Goal: Task Accomplishment & Management: Use online tool/utility

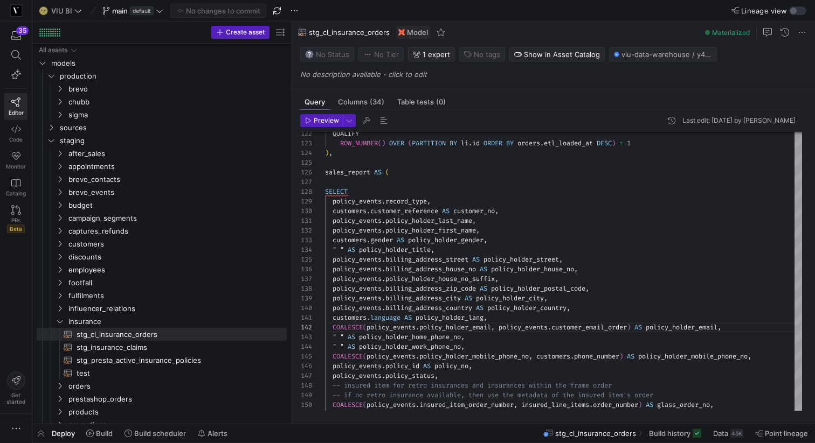
scroll to position [10, 407]
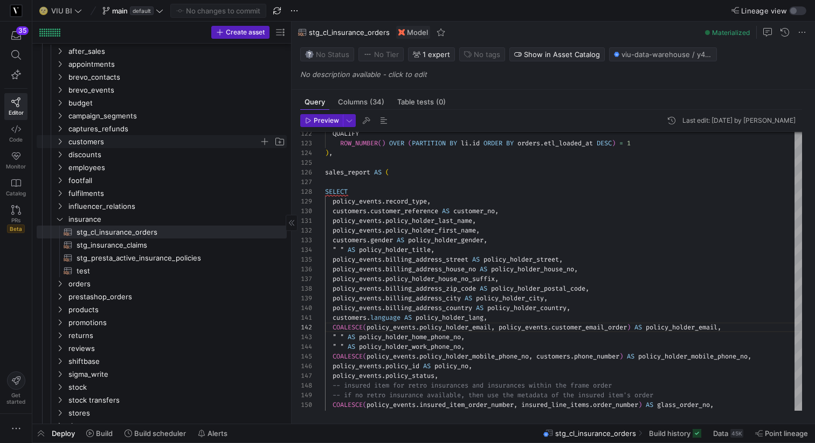
click at [57, 141] on icon "Press SPACE to select this row." at bounding box center [60, 141] width 8 height 6
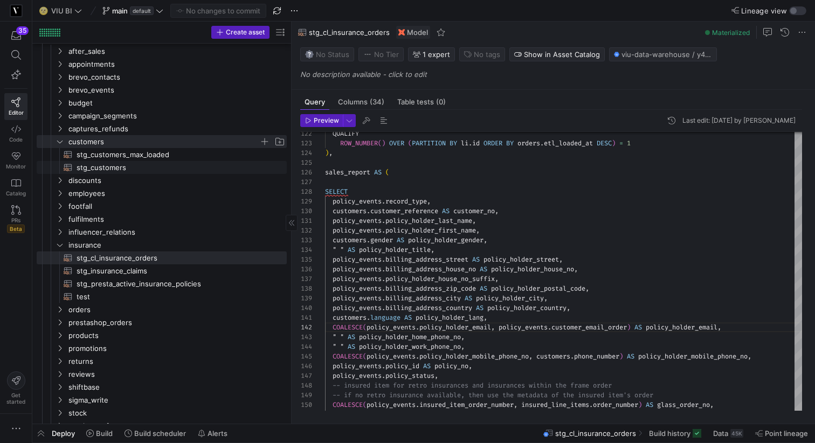
click at [95, 165] on span "stg_customers​​​​​​​​​​" at bounding box center [176, 168] width 198 height 12
type textarea "{{ config(materialized = 'table') }} WITH customers_max AS (SELECT * FROM {{ re…"
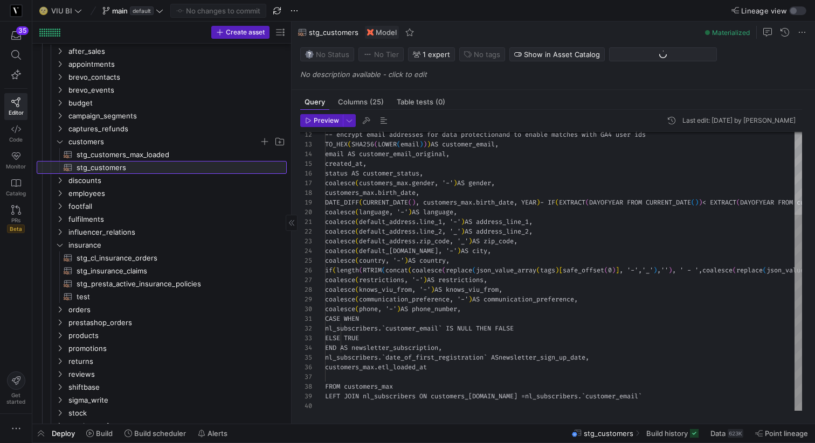
scroll to position [10, 294]
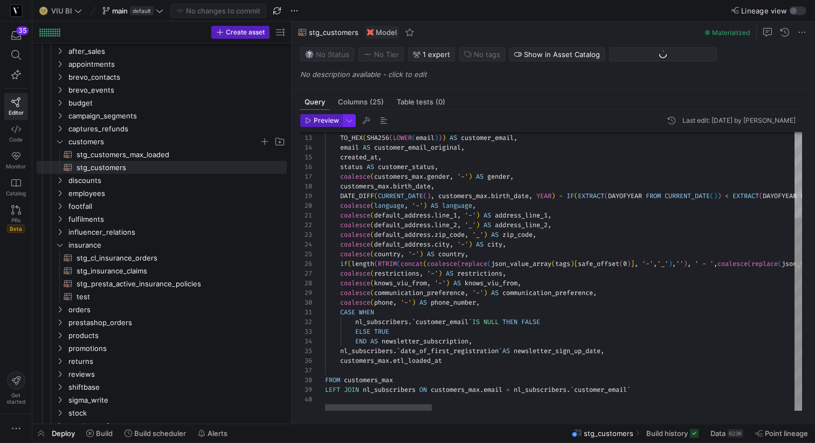
click at [351, 122] on span "button" at bounding box center [349, 121] width 12 height 12
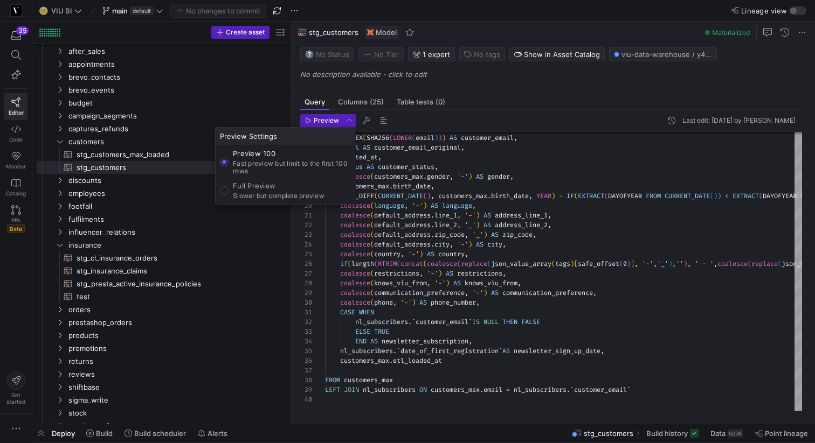
click at [284, 192] on p "Slower but complete preview" at bounding box center [279, 196] width 92 height 8
click at [228, 192] on input "Full Preview Slower but complete preview" at bounding box center [224, 190] width 9 height 9
radio input "true"
click at [313, 119] on div at bounding box center [407, 221] width 815 height 443
click at [313, 119] on span "Preview" at bounding box center [322, 121] width 34 height 8
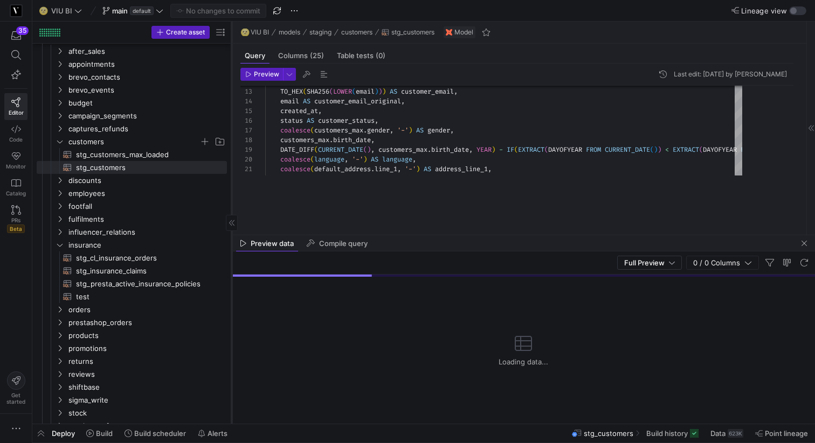
drag, startPoint x: 291, startPoint y: 90, endPoint x: 230, endPoint y: 85, distance: 61.7
click at [231, 85] on div at bounding box center [231, 223] width 1 height 402
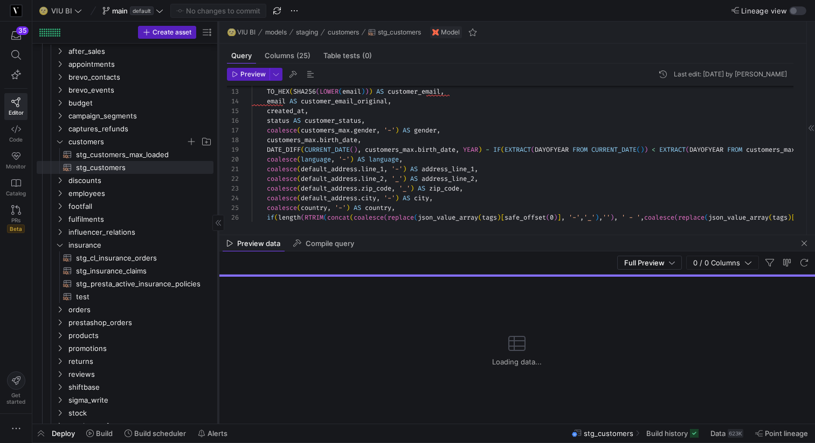
drag, startPoint x: 229, startPoint y: 96, endPoint x: 217, endPoint y: 93, distance: 12.2
click at [218, 93] on div at bounding box center [218, 223] width 1 height 402
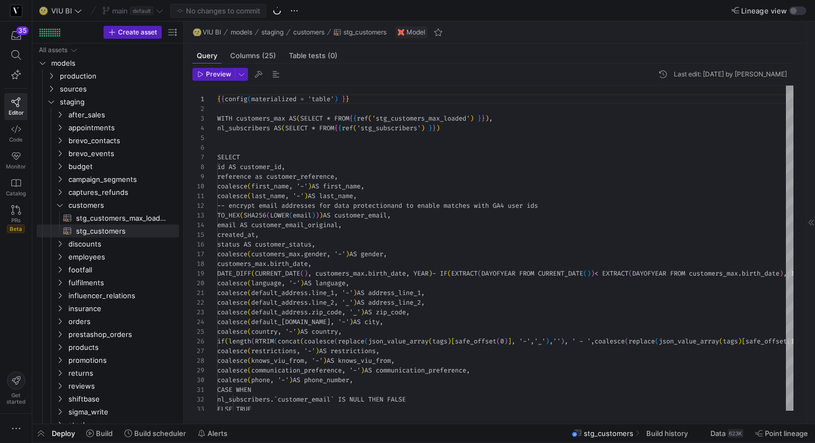
scroll to position [97, 0]
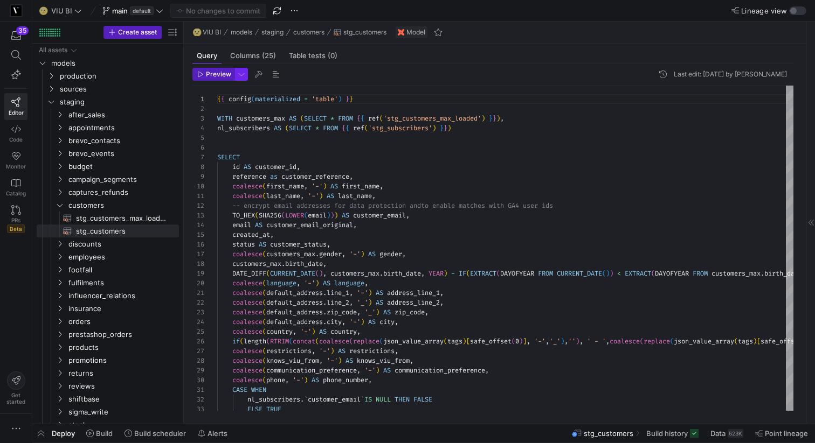
click at [242, 70] on span "button" at bounding box center [241, 74] width 12 height 12
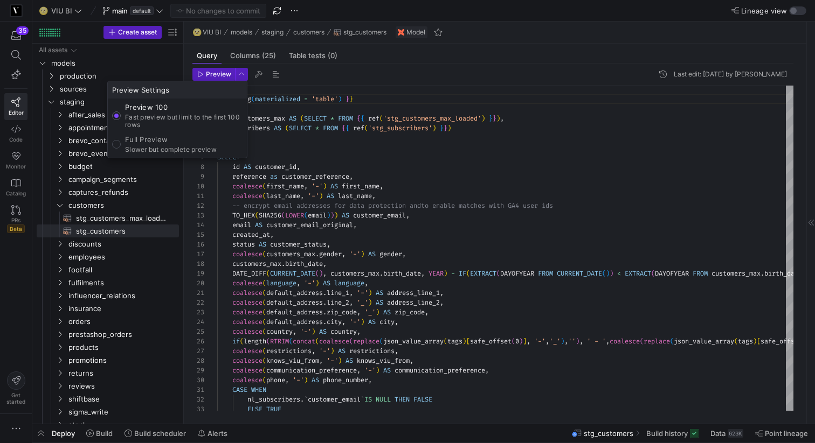
click at [173, 126] on p "Fast preview but limit to the first 100 rows" at bounding box center [183, 121] width 117 height 15
click at [121, 120] on input "Preview 100 Fast preview but limit to the first 100 rows" at bounding box center [116, 116] width 9 height 9
click at [155, 141] on p "Full Preview" at bounding box center [171, 139] width 92 height 9
click at [121, 141] on input "Full Preview Slower but complete preview" at bounding box center [116, 144] width 9 height 9
radio input "true"
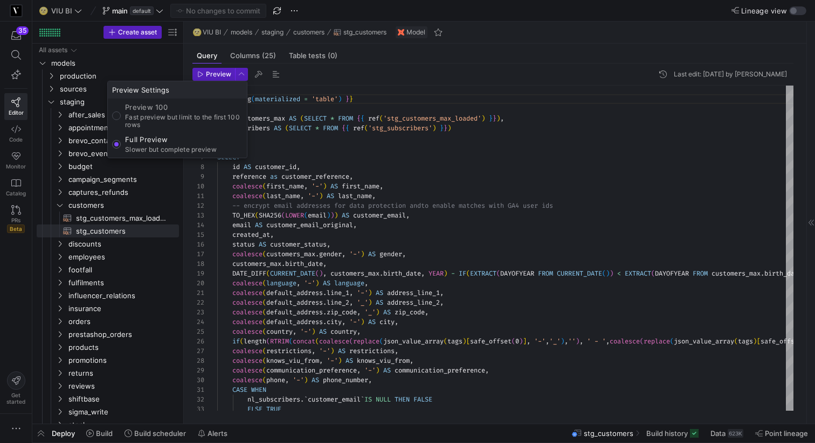
click at [217, 72] on div at bounding box center [407, 221] width 815 height 443
click at [217, 72] on span "Preview" at bounding box center [218, 75] width 25 height 8
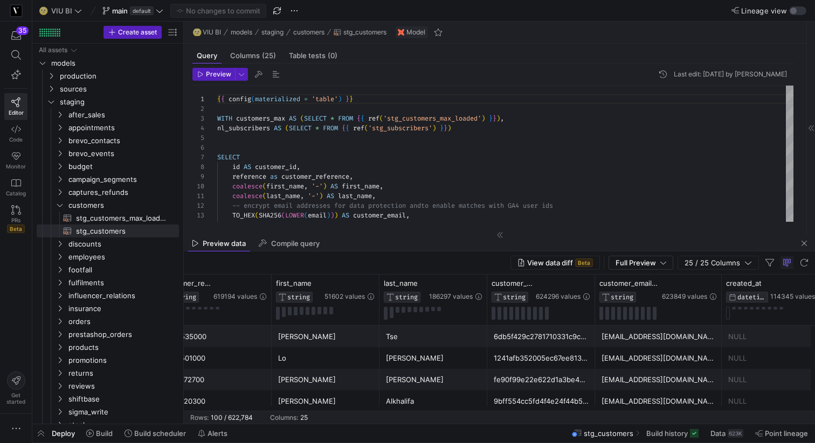
scroll to position [0, 335]
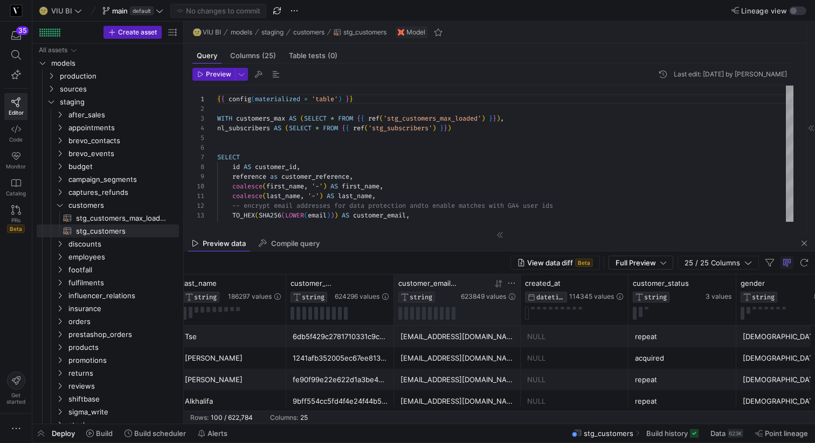
click at [515, 282] on icon at bounding box center [511, 283] width 9 height 9
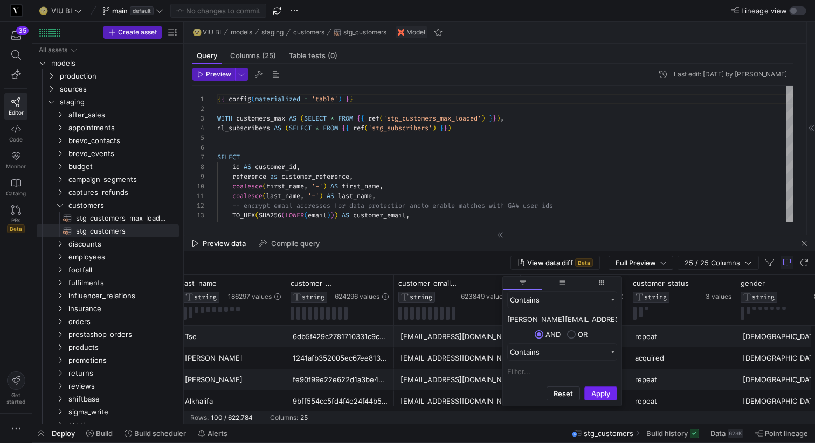
type input "tina.montibeller@hotmail.com"
click at [593, 392] on button "Apply" at bounding box center [600, 394] width 33 height 14
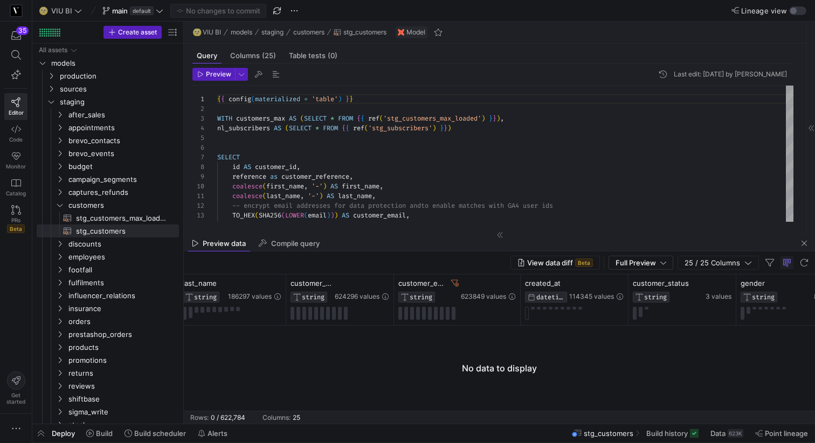
click at [441, 370] on div at bounding box center [499, 368] width 631 height 85
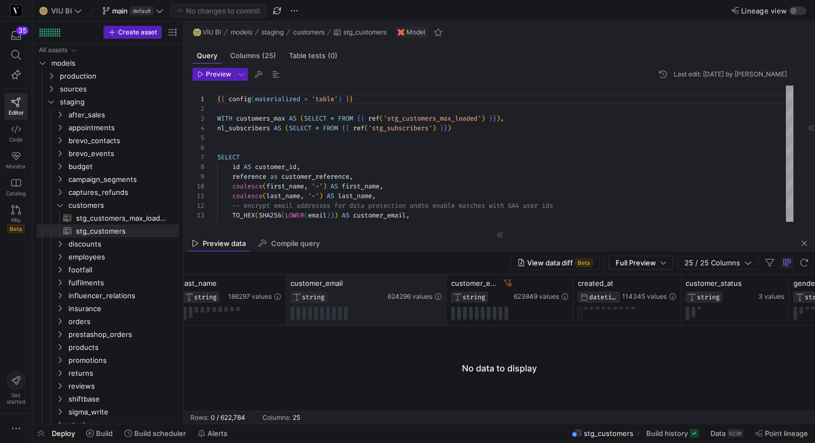
drag, startPoint x: 393, startPoint y: 285, endPoint x: 446, endPoint y: 285, distance: 52.8
click at [446, 285] on div at bounding box center [446, 300] width 4 height 51
click at [140, 216] on span "stg_customers_max_loaded​​​​​​​​​​" at bounding box center [121, 218] width 91 height 12
type textarea "WITH source AS (SELECT * FROM {{ source("commercelayer", "commercelayer_custome…"
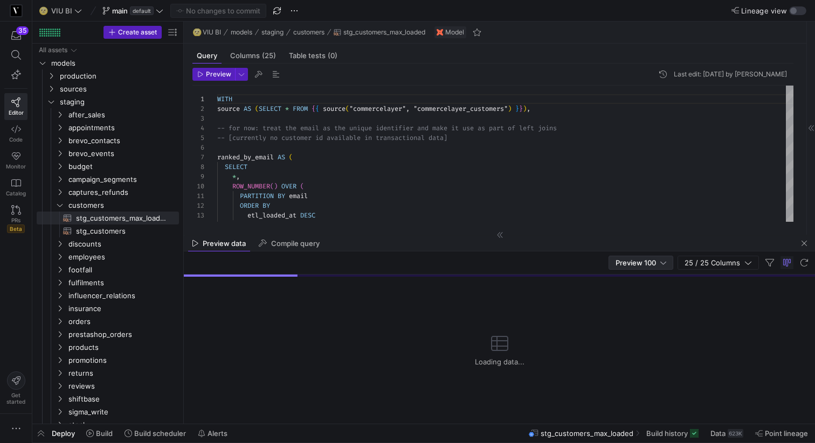
click at [659, 263] on div "Preview 100" at bounding box center [640, 263] width 51 height 9
click at [630, 302] on mat-option "Full Preview" at bounding box center [641, 297] width 64 height 17
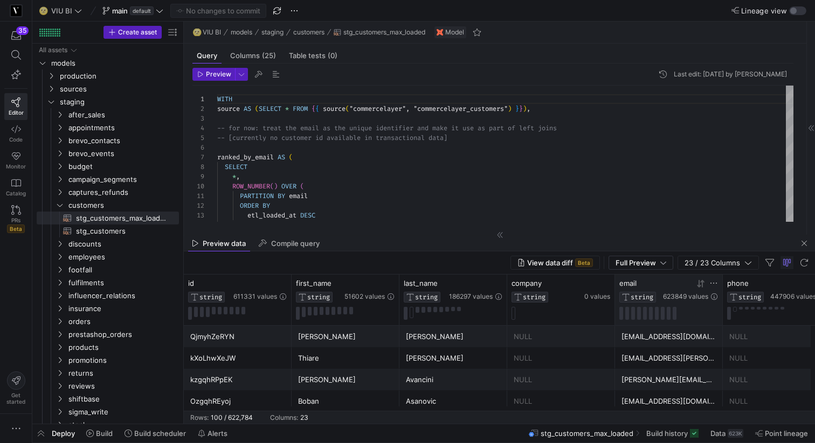
click at [712, 283] on icon at bounding box center [713, 283] width 9 height 9
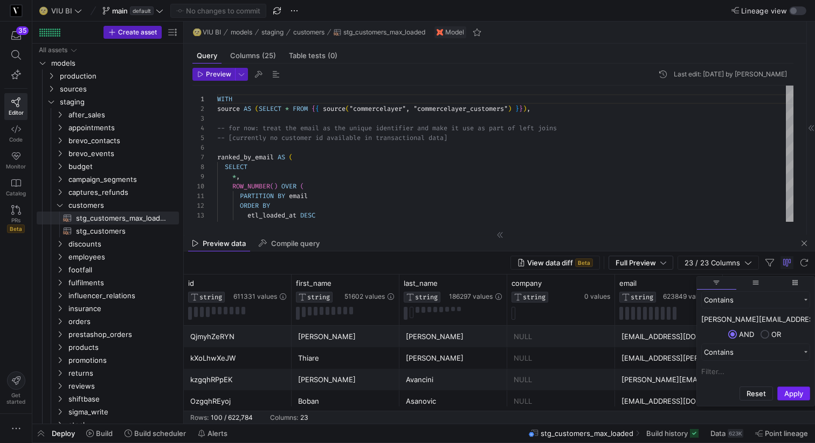
type input "tina.montibeller@hotmail.com"
click at [796, 393] on button "Apply" at bounding box center [793, 394] width 33 height 14
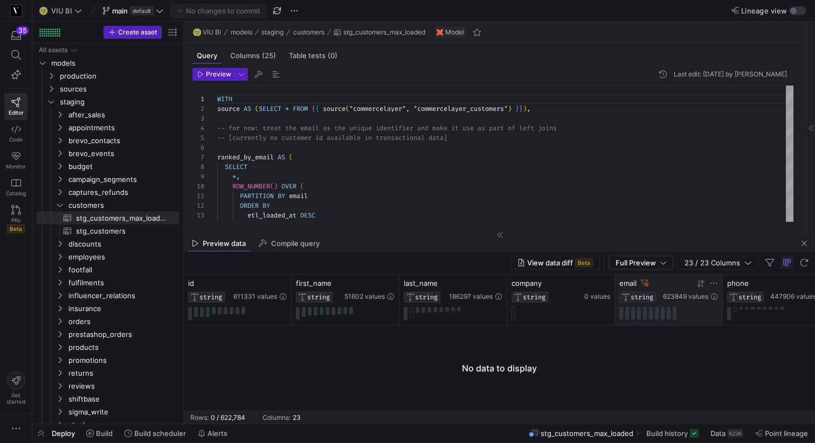
click at [646, 284] on icon at bounding box center [645, 284] width 8 height 8
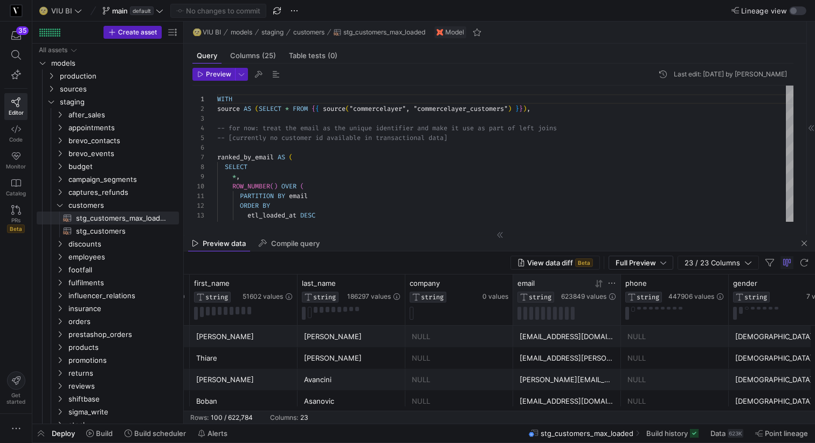
scroll to position [0, 254]
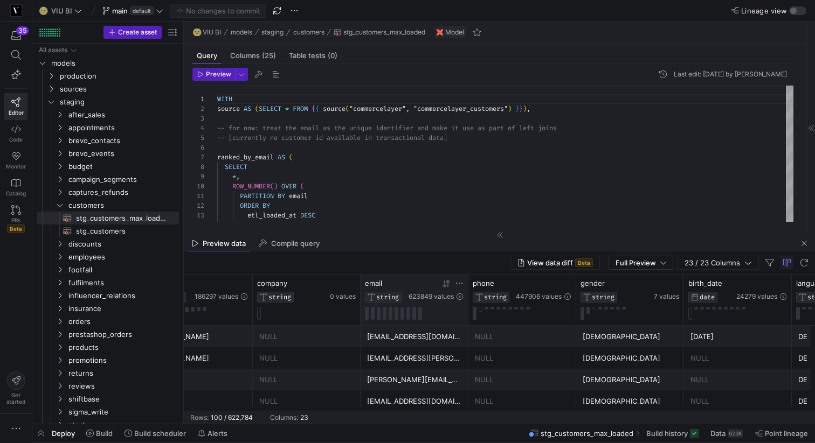
click at [459, 284] on icon at bounding box center [459, 283] width 9 height 9
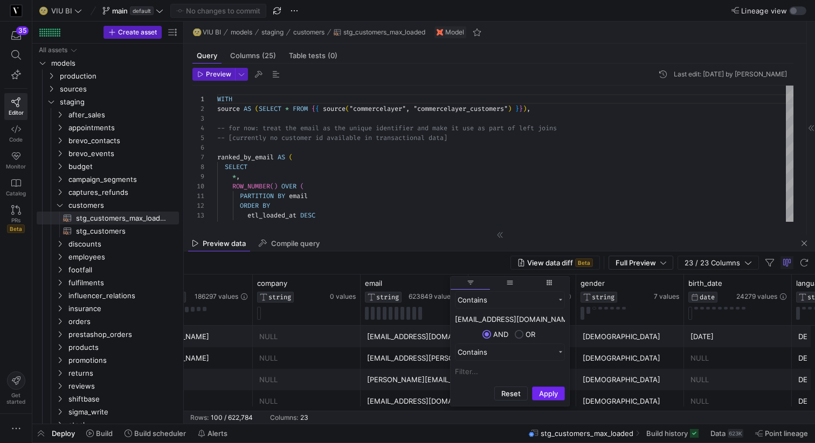
type input "andreia_silva24@yahoo.de"
click at [548, 391] on button "Apply" at bounding box center [548, 394] width 33 height 14
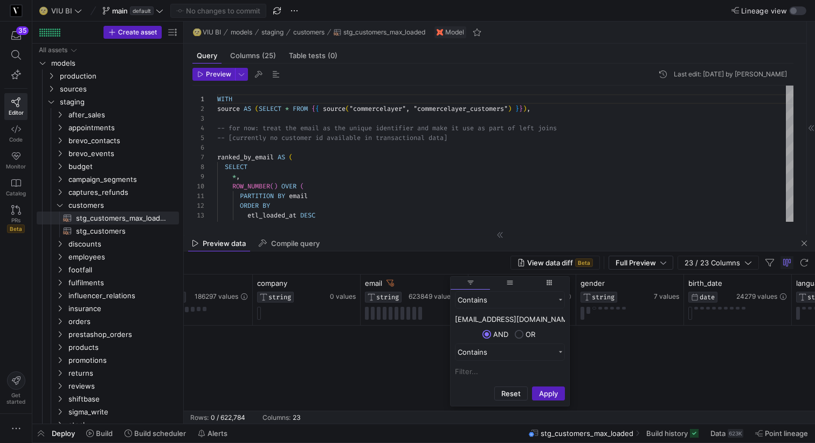
click at [422, 370] on div at bounding box center [499, 368] width 631 height 85
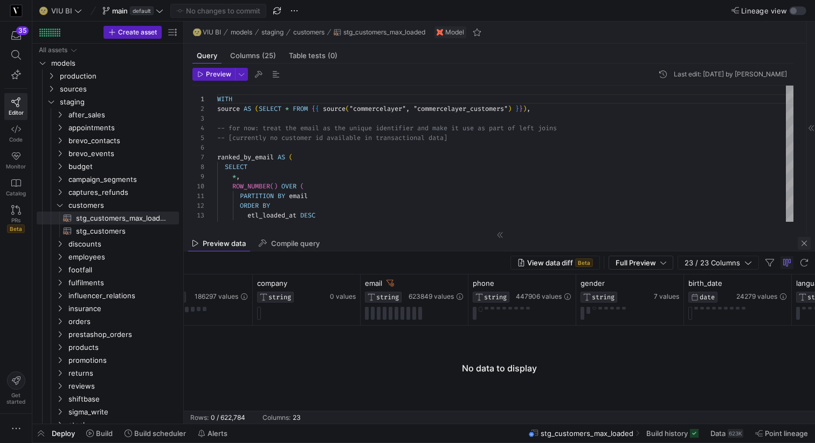
click at [807, 244] on span "button" at bounding box center [803, 243] width 13 height 13
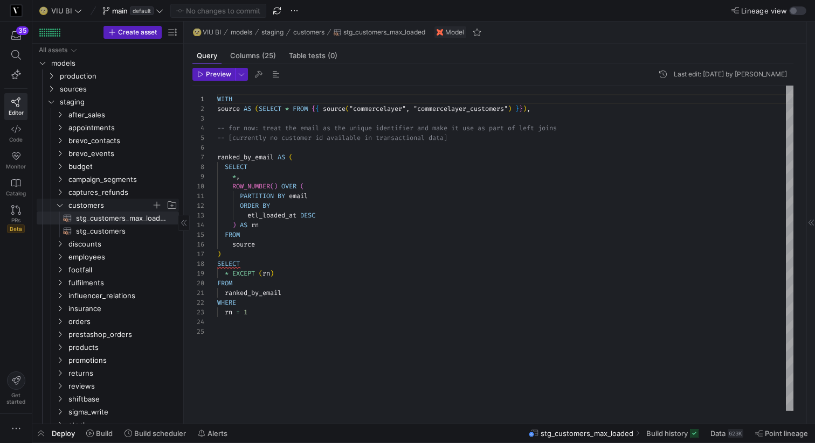
click at [59, 206] on icon "Press SPACE to select this row." at bounding box center [59, 205] width 5 height 3
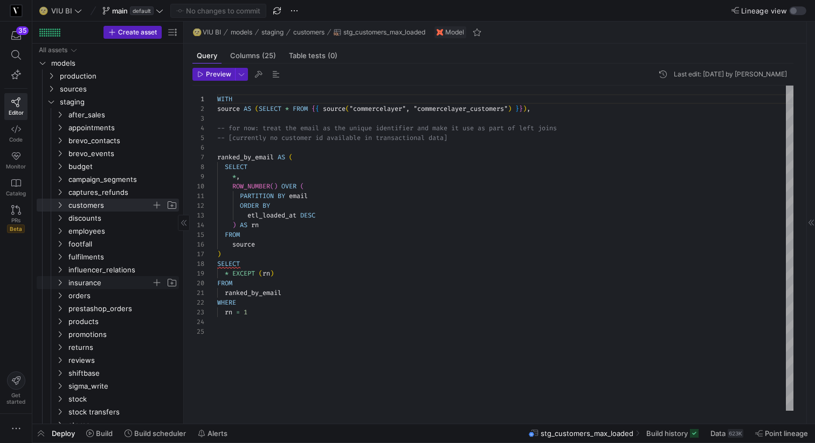
click at [58, 283] on icon "Press SPACE to select this row." at bounding box center [60, 283] width 8 height 6
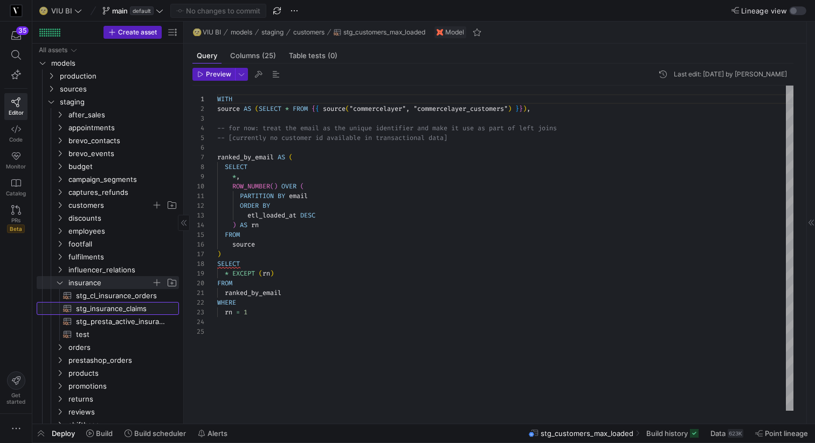
click at [103, 307] on span "stg_insurance_claims​​​​​​​​​​" at bounding box center [121, 309] width 91 height 12
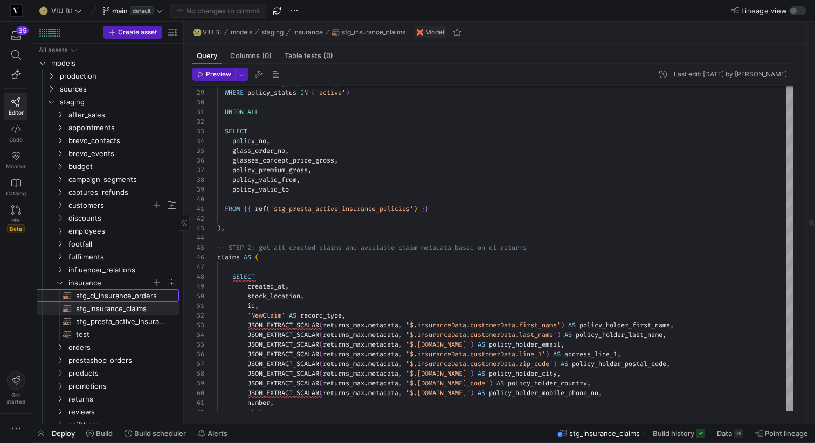
click at [128, 296] on span "stg_cl_insurance_orders​​​​​​​​​​" at bounding box center [121, 296] width 91 height 12
type textarea "-- We need to report a full history of all policy actions, one row per policy a…"
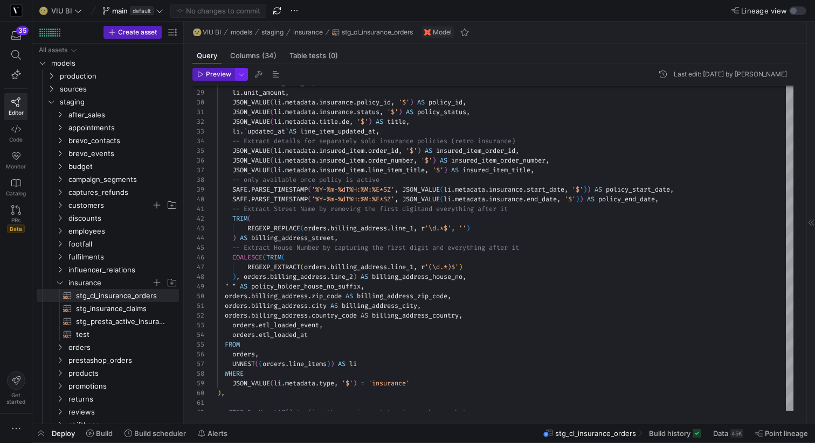
click at [238, 77] on span "button" at bounding box center [241, 74] width 12 height 12
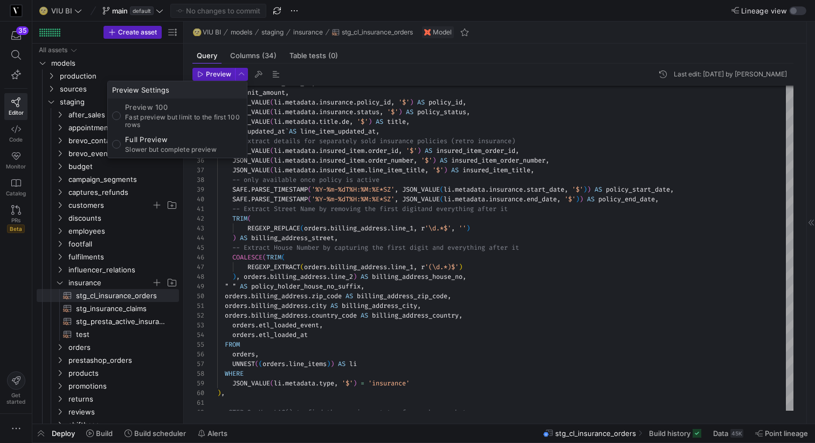
click at [202, 73] on div at bounding box center [407, 221] width 815 height 443
click at [202, 73] on icon "button" at bounding box center [200, 74] width 6 height 6
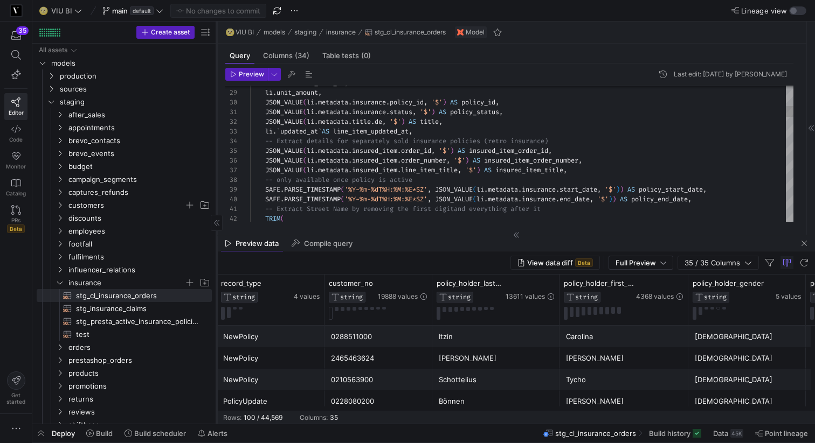
drag, startPoint x: 183, startPoint y: 73, endPoint x: 216, endPoint y: 68, distance: 33.3
click at [216, 68] on div at bounding box center [216, 223] width 1 height 402
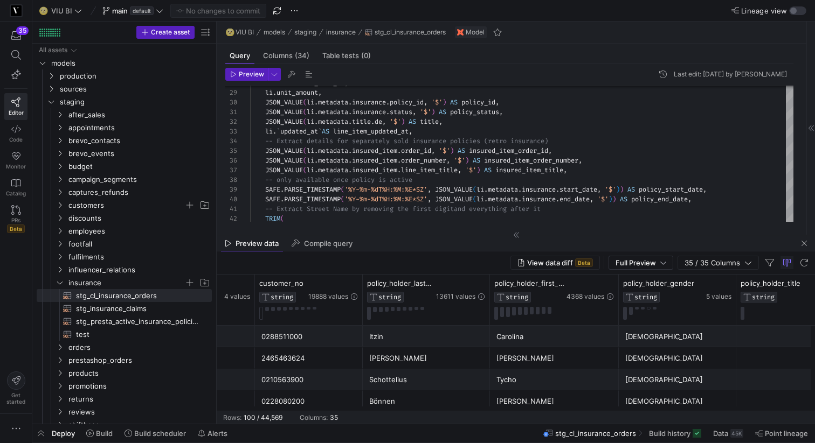
scroll to position [0, 120]
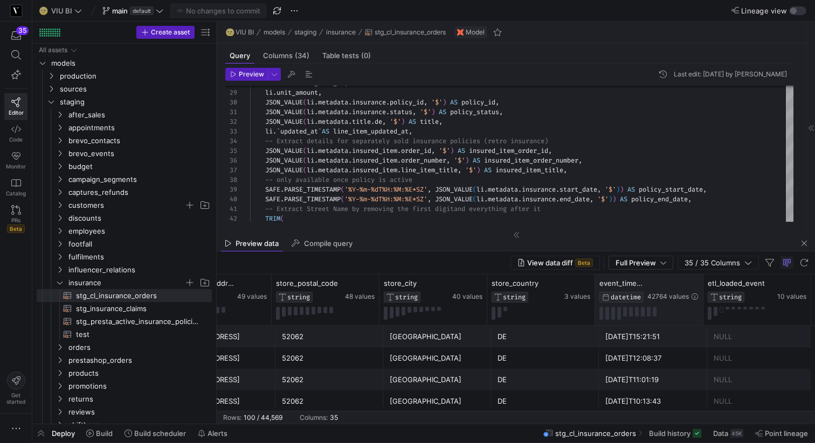
drag, startPoint x: 700, startPoint y: 283, endPoint x: 725, endPoint y: 281, distance: 24.9
click at [705, 281] on div at bounding box center [702, 300] width 4 height 51
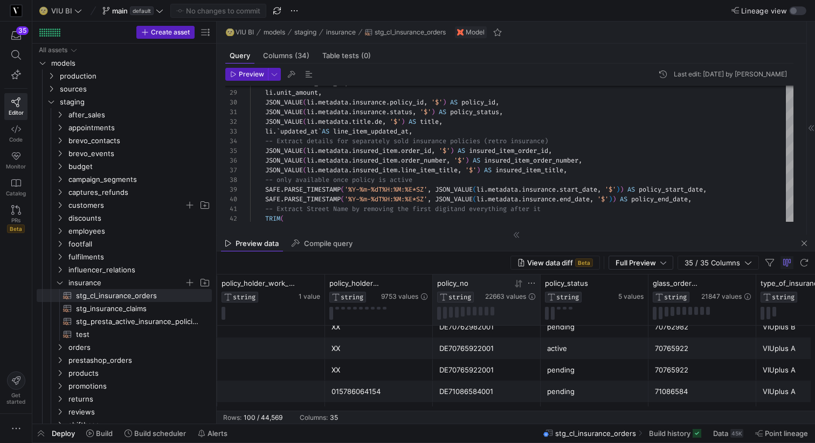
click at [533, 284] on icon at bounding box center [531, 283] width 9 height 9
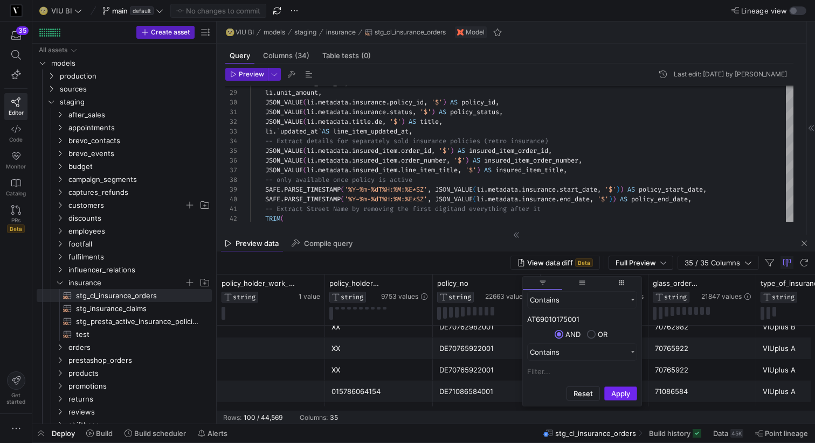
type input "AT69010175001"
click at [614, 395] on button "Apply" at bounding box center [620, 394] width 33 height 14
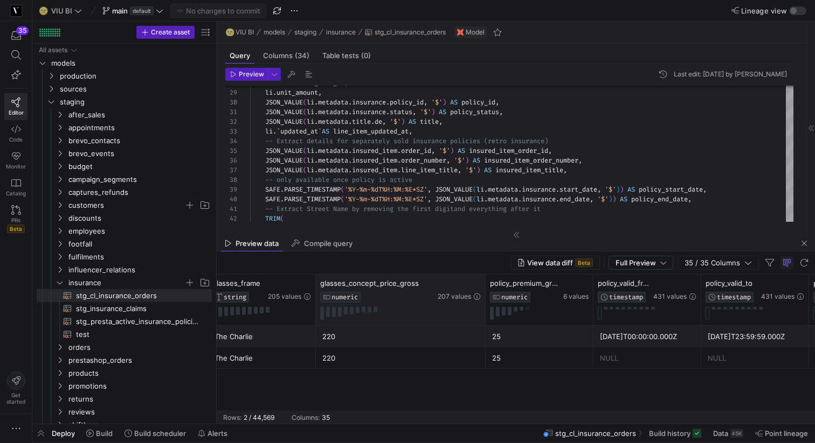
drag, startPoint x: 422, startPoint y: 286, endPoint x: 485, endPoint y: 278, distance: 63.6
click at [485, 278] on div at bounding box center [485, 300] width 4 height 51
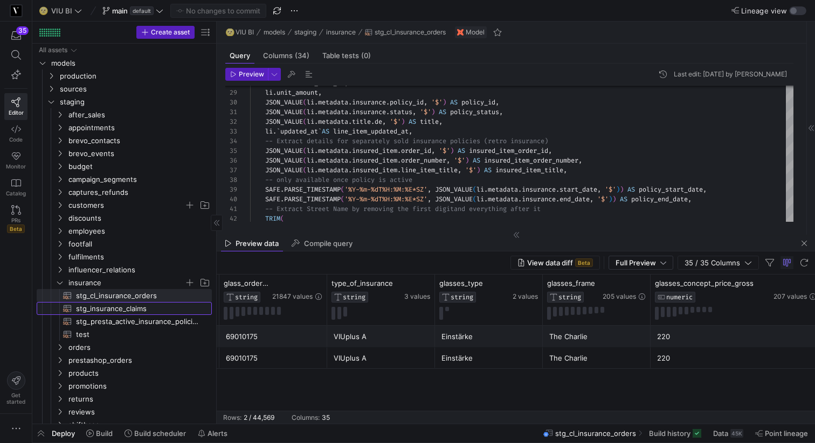
click at [112, 305] on span "stg_insurance_claims​​​​​​​​​​" at bounding box center [137, 309] width 123 height 12
type textarea "-- We need to report a full history of all claims (CommerceLayer only) -- Once …"
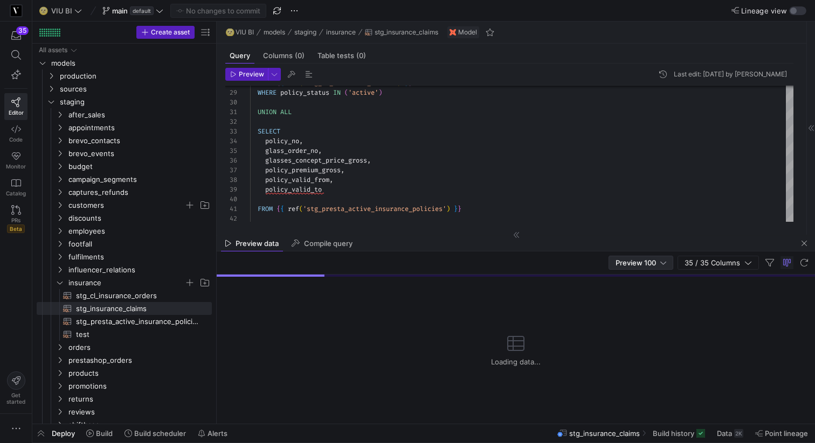
click at [628, 260] on span "Preview 100" at bounding box center [635, 263] width 40 height 9
click at [624, 293] on mat-option "Full Preview" at bounding box center [641, 297] width 64 height 17
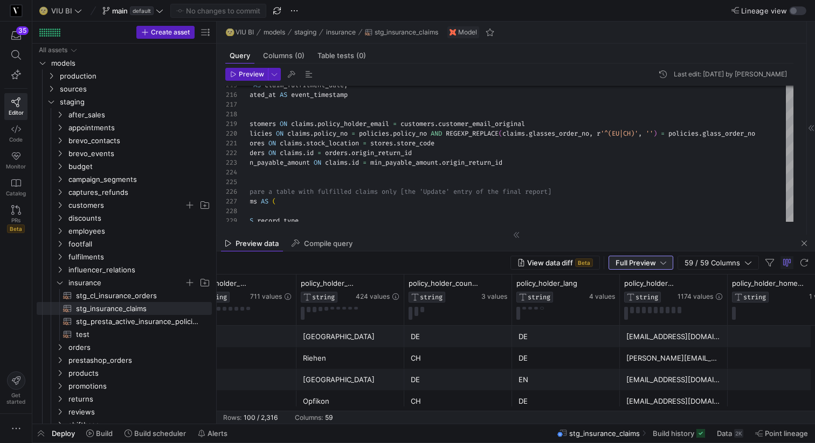
scroll to position [0, 1475]
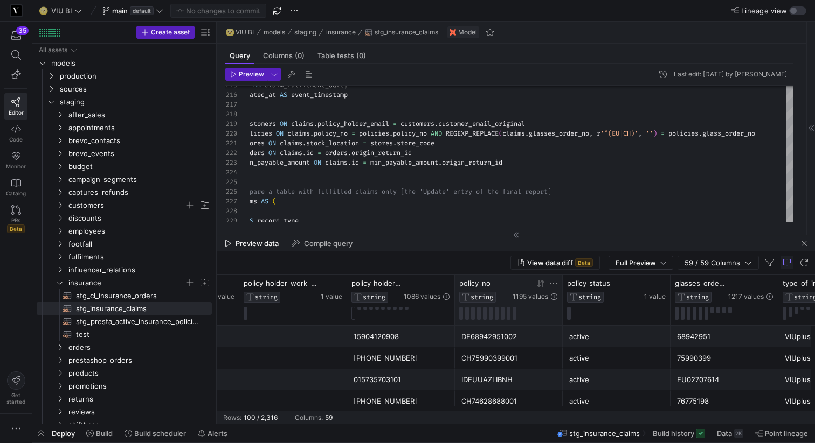
click at [554, 283] on icon at bounding box center [553, 283] width 9 height 9
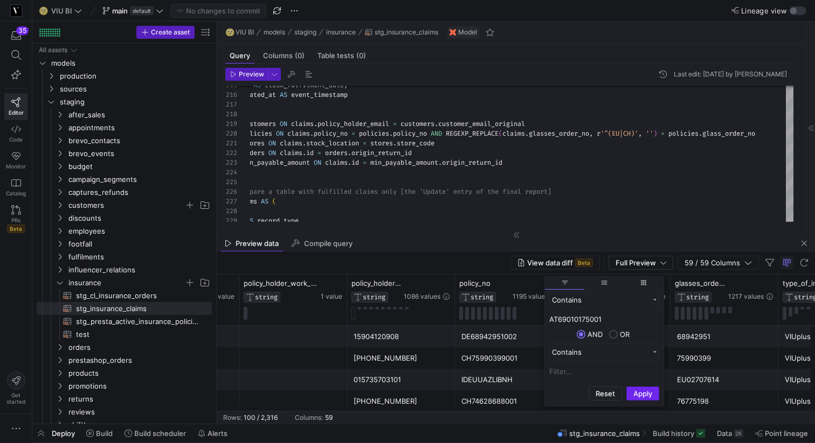
type input "AT69010175001"
click at [643, 395] on button "Apply" at bounding box center [642, 394] width 33 height 14
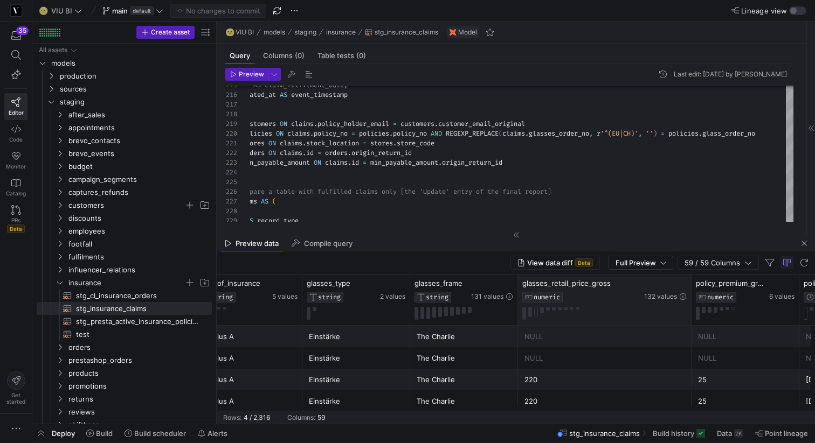
drag, startPoint x: 624, startPoint y: 284, endPoint x: 690, endPoint y: 284, distance: 65.7
click at [690, 284] on div at bounding box center [691, 300] width 4 height 51
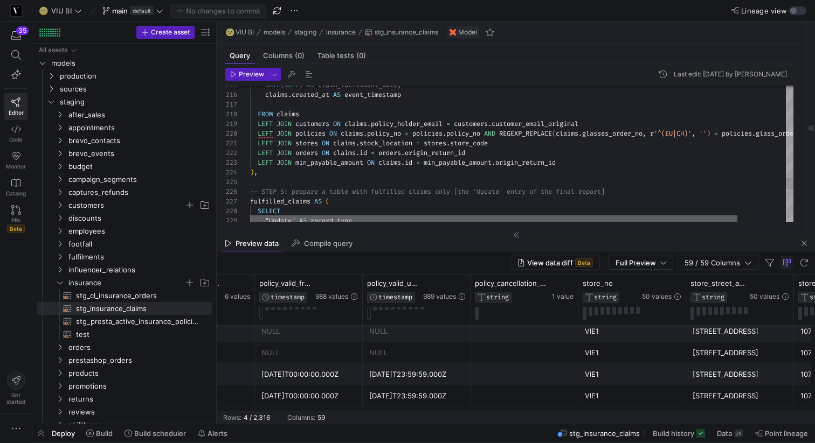
click at [271, 219] on div at bounding box center [493, 219] width 487 height 6
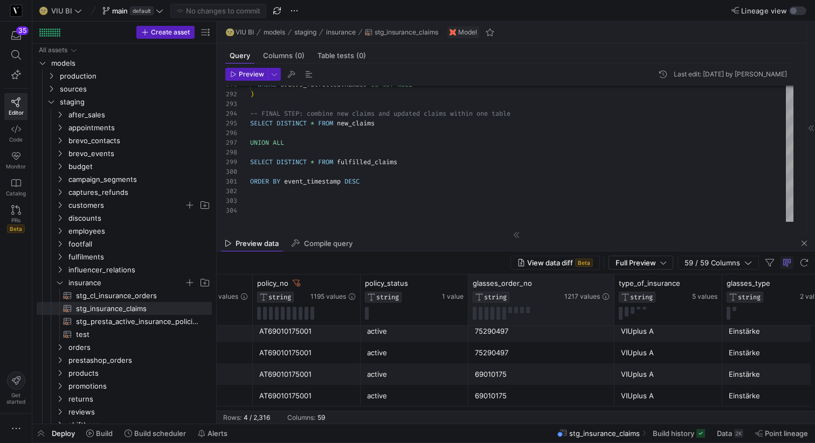
drag, startPoint x: 575, startPoint y: 285, endPoint x: 613, endPoint y: 284, distance: 37.7
click at [613, 284] on div at bounding box center [614, 300] width 4 height 51
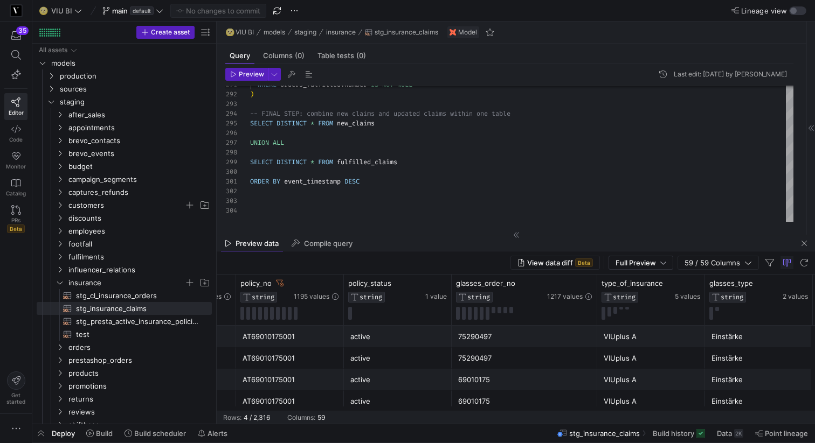
click at [353, 360] on div "active" at bounding box center [397, 358] width 95 height 21
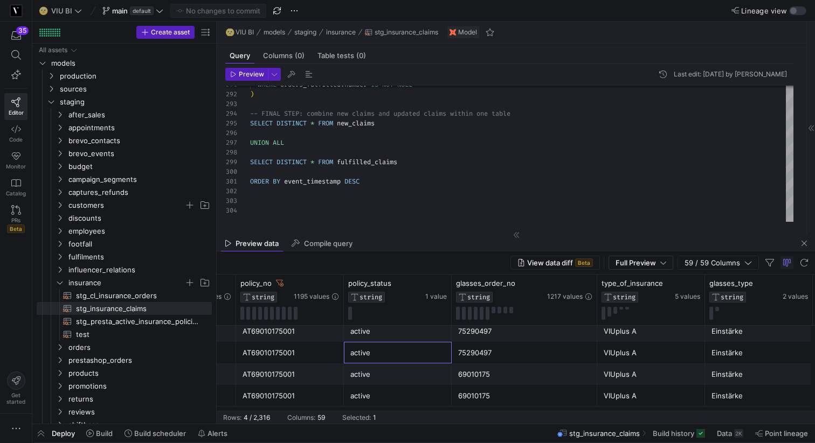
click at [301, 395] on div "AT69010175001" at bounding box center [289, 396] width 95 height 21
click at [300, 341] on div "AT69010175001" at bounding box center [289, 331] width 95 height 21
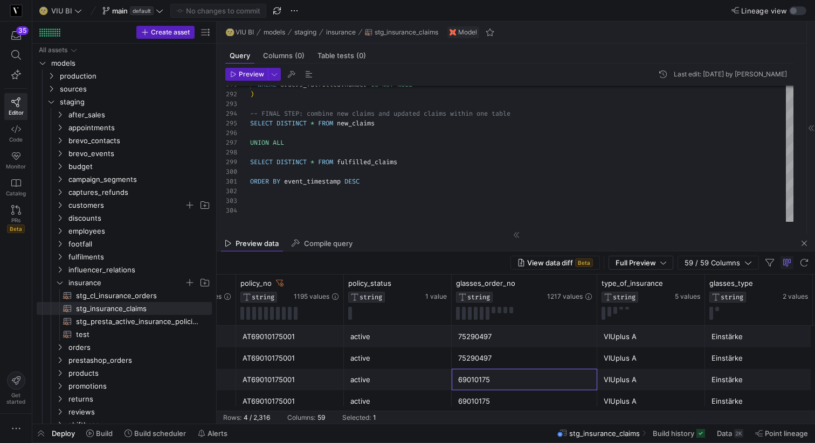
click at [490, 384] on div "69010175" at bounding box center [524, 380] width 133 height 21
click at [488, 399] on div "69010175" at bounding box center [524, 401] width 133 height 21
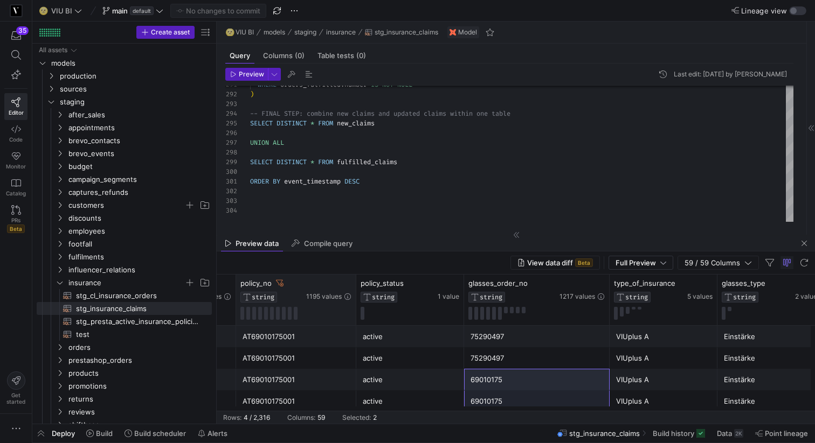
drag, startPoint x: 342, startPoint y: 286, endPoint x: 355, endPoint y: 277, distance: 15.1
click at [355, 277] on div at bounding box center [355, 300] width 4 height 51
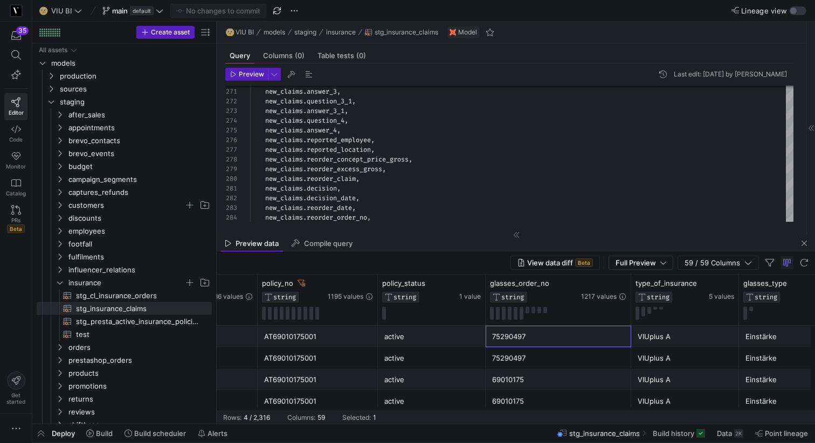
click at [531, 336] on div "75290497" at bounding box center [558, 337] width 133 height 21
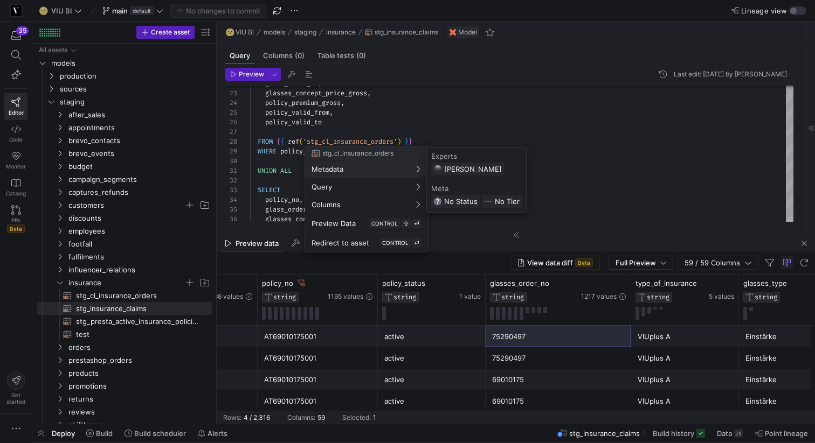
click at [126, 297] on div at bounding box center [407, 221] width 815 height 443
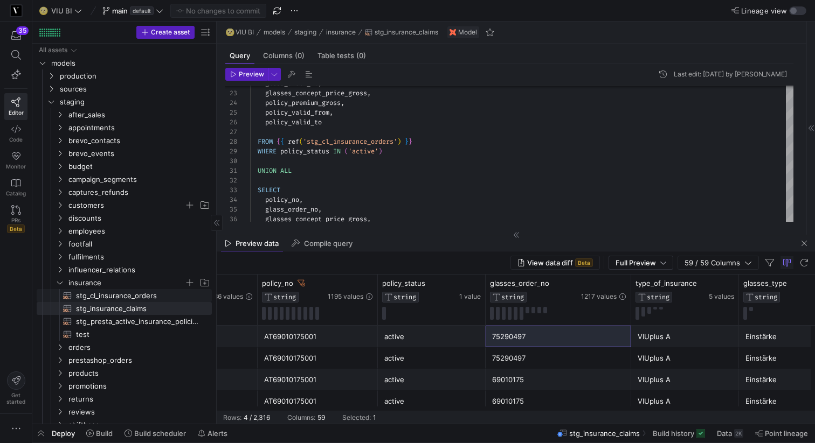
click at [114, 297] on span "stg_cl_insurance_orders​​​​​​​​​​" at bounding box center [137, 296] width 123 height 12
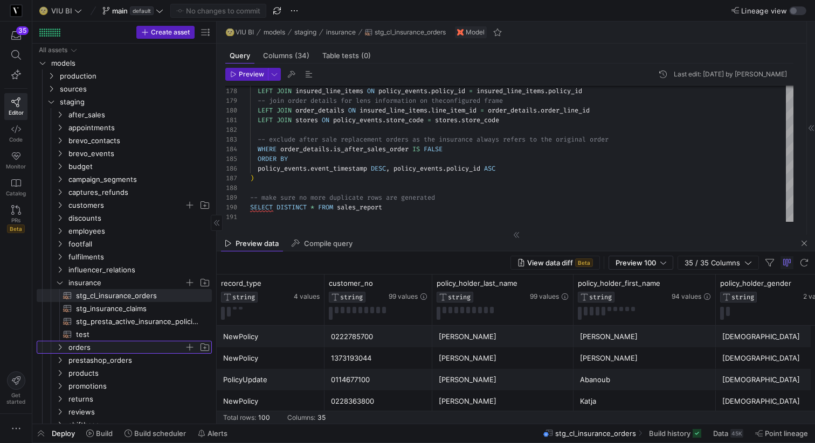
click at [58, 348] on icon "Press SPACE to select this row." at bounding box center [60, 347] width 8 height 6
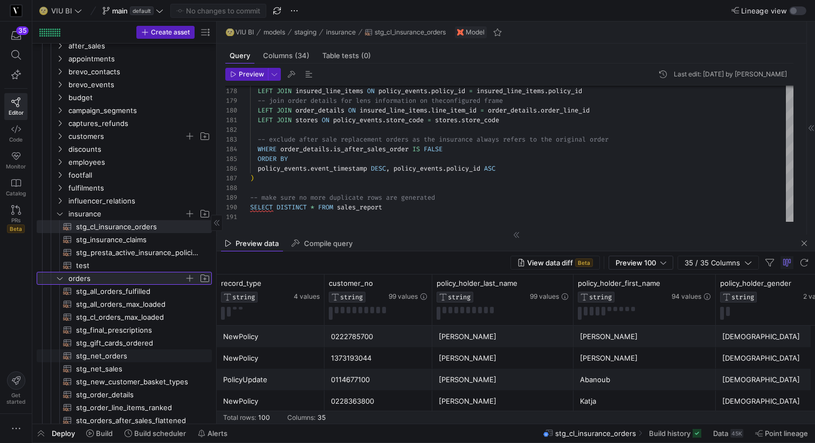
scroll to position [105, 0]
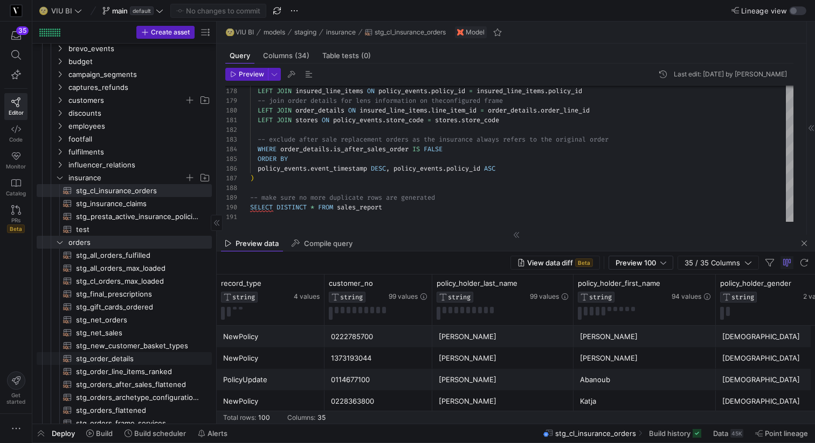
click at [100, 355] on span "stg_order_details​​​​​​​​​​" at bounding box center [137, 359] width 123 height 12
type textarea "{{ config(materialized = 'table') }} WITH orders AS (SELECT * FROM {{ ref('stg_…"
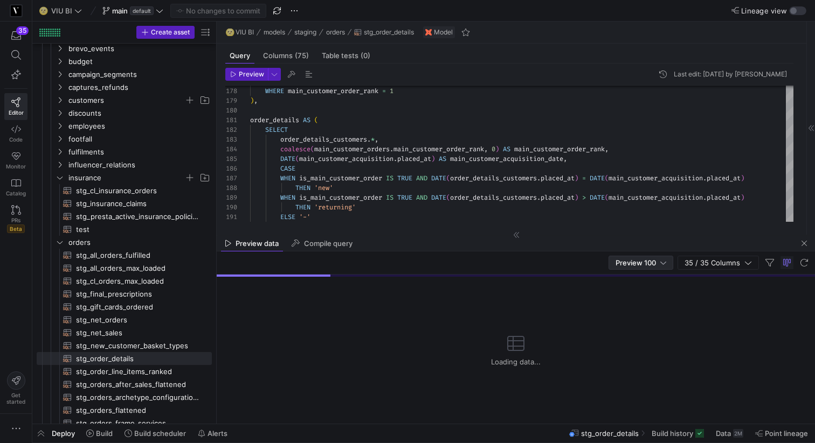
click at [621, 262] on span "Preview 100" at bounding box center [635, 263] width 40 height 9
click at [620, 296] on span "Full Preview" at bounding box center [640, 298] width 55 height 9
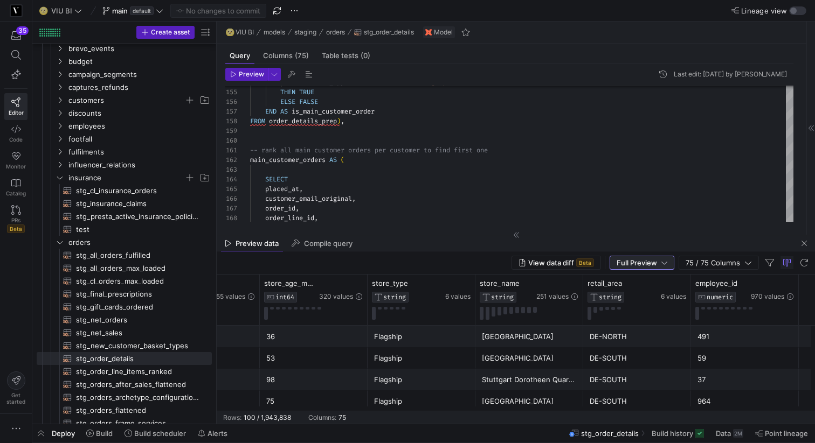
scroll to position [0, 1095]
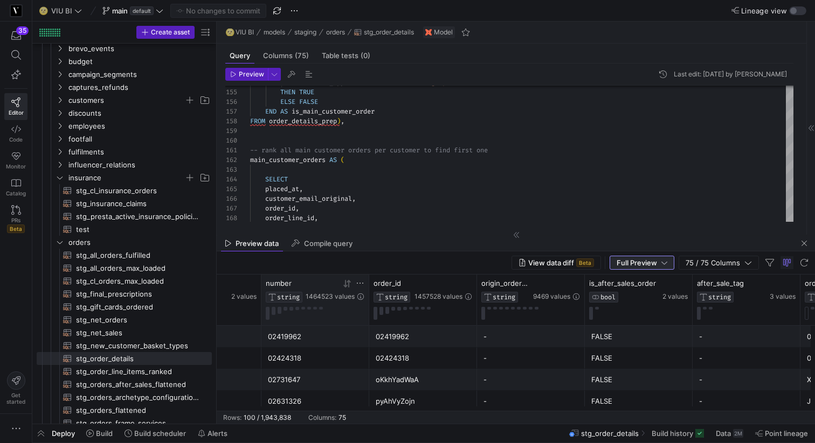
click at [362, 282] on icon at bounding box center [360, 283] width 9 height 9
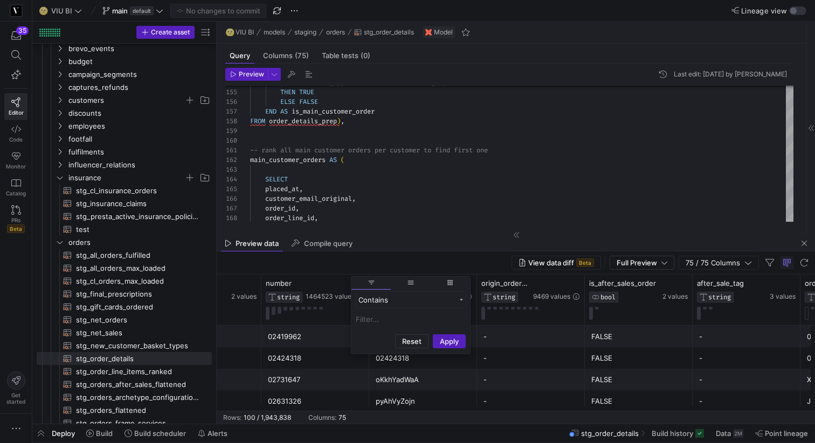
type input "[PERSON_NAME][EMAIL_ADDRESS][DOMAIN_NAME]"
paste input "75290497"
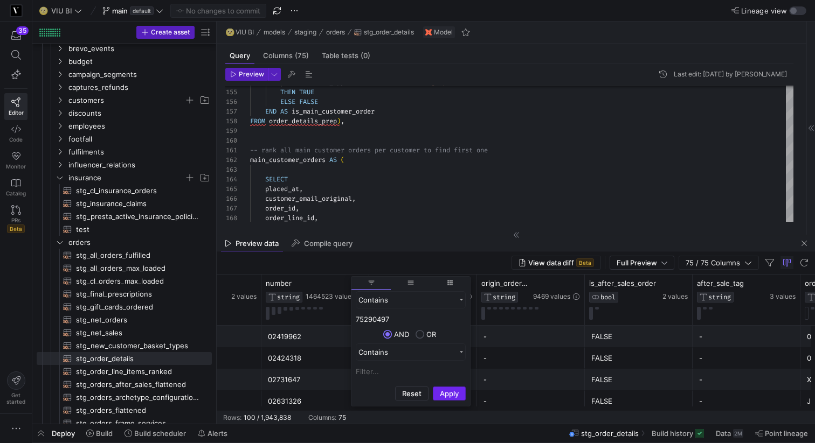
type input "75290497"
click at [448, 394] on button "Apply" at bounding box center [449, 394] width 33 height 14
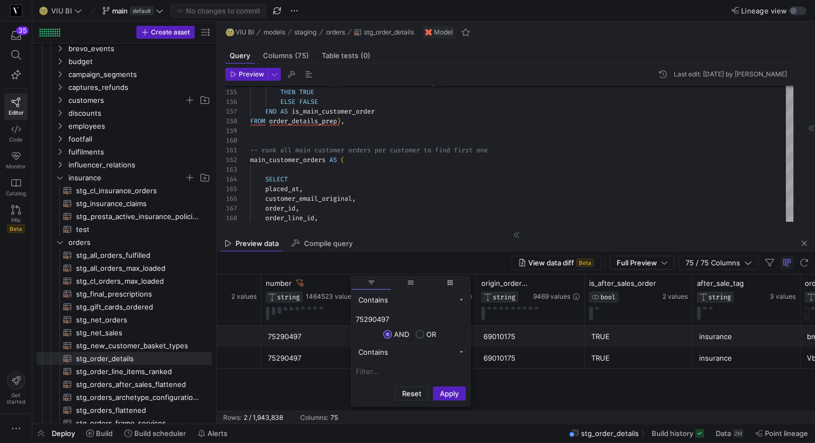
click at [638, 361] on div "TRUE" at bounding box center [638, 358] width 95 height 21
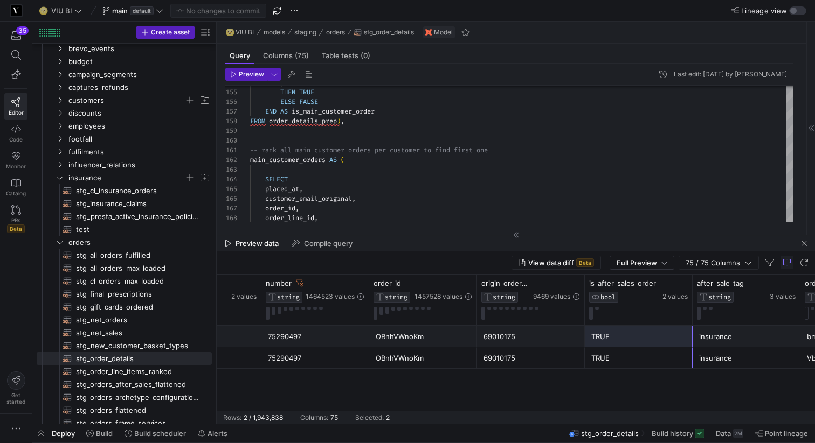
click at [631, 344] on div "TRUE" at bounding box center [638, 337] width 95 height 21
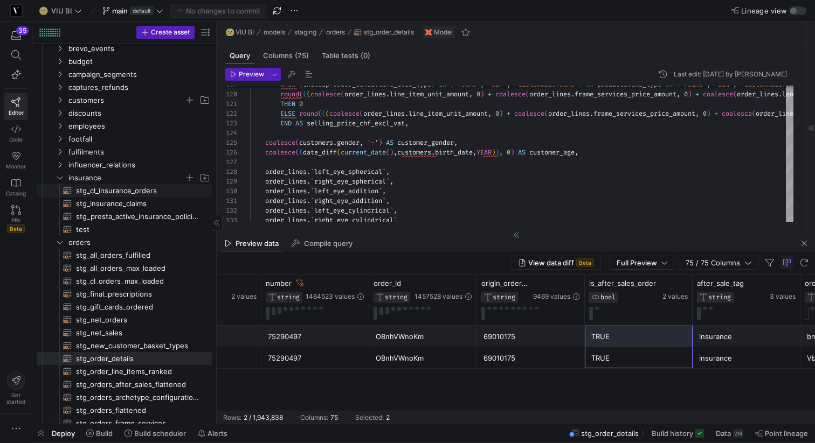
click at [140, 192] on span "stg_cl_insurance_orders​​​​​​​​​​" at bounding box center [137, 191] width 123 height 12
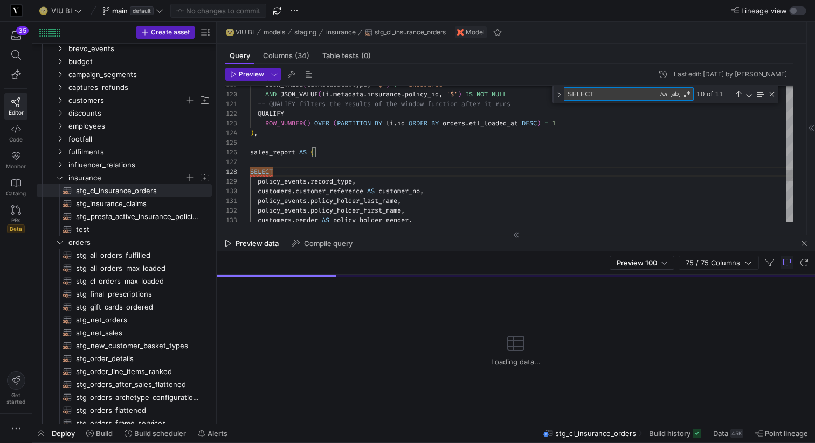
type textarea "policy_events.policy_holder_last_name, policy_events.policy_holder_first_name, …"
type textarea "g"
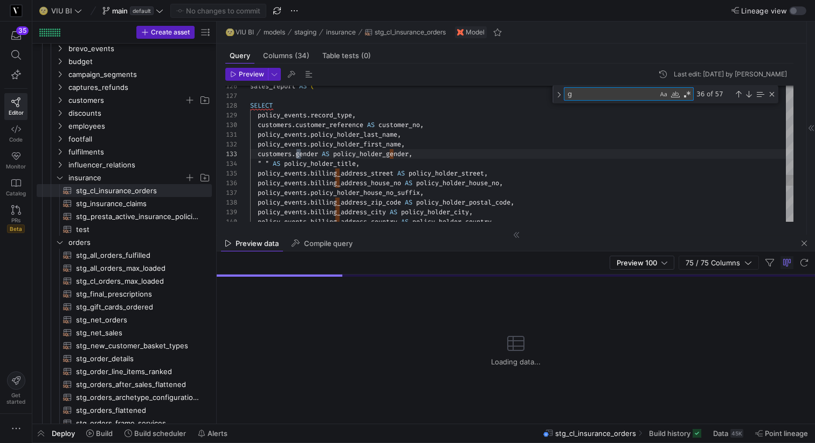
type textarea "y_holder_home_phone_no, " " AS policy_holder_work_phone_no, COALESCE(policy_eve…"
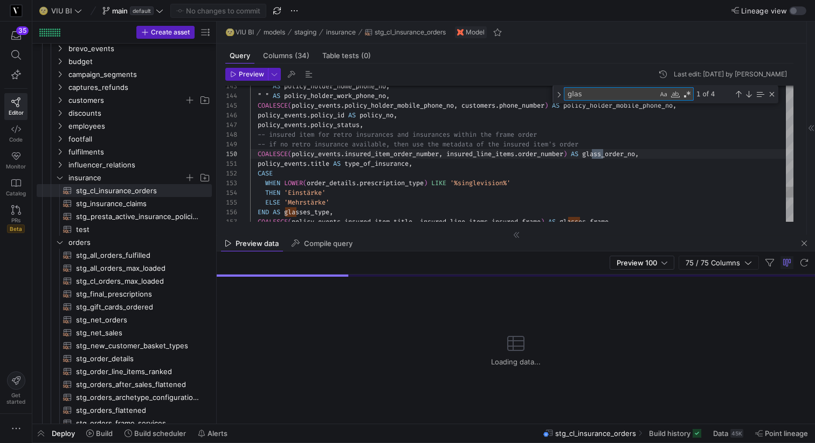
type textarea "glass"
type textarea "policy_events.title AS type_of_insurance, CASE WHEN LOWER(order_details.prescri…"
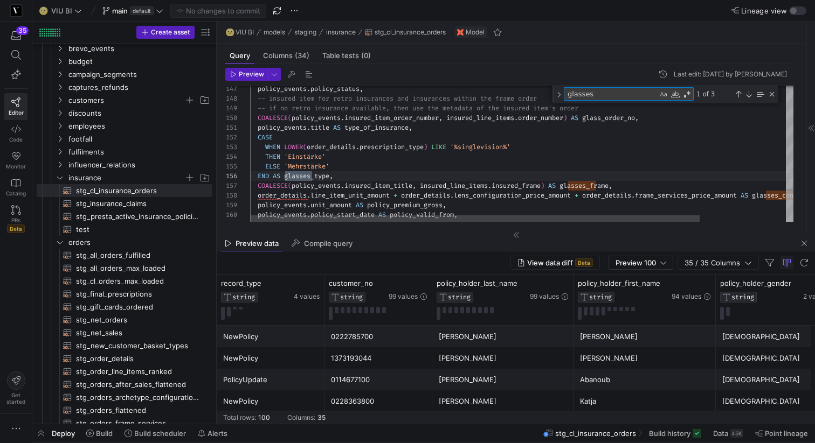
type textarea "glasse"
type textarea "y_holder_home_phone_no, " " AS policy_holder_work_phone_no, COALESCE(policy_eve…"
type textarea "glass"
type textarea "-- QUALIFY filters the results of the window function after it runs QUALIFY ROW…"
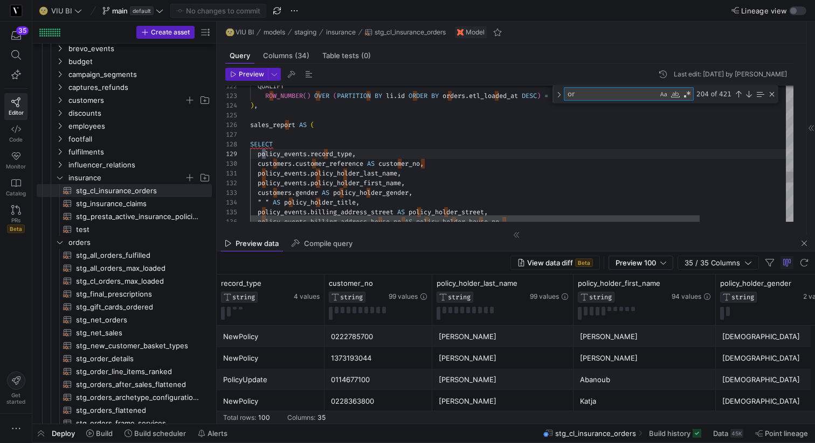
type textarea "ord"
type textarea "customers.language AS policy_holder_lang, COALESCE(policy_events.policy_holder_…"
type textarea "orde"
type textarea "customers.language AS policy_holder_lang, COALESCE(policy_events.policy_holder_…"
type textarea "order"
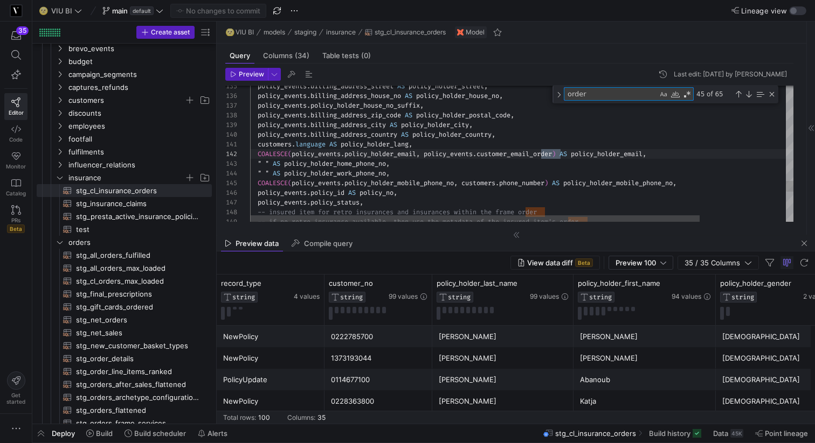
type textarea "mail_order) AS policy_holder_email, " " AS policy_holder_home_phone_no, " " AS …"
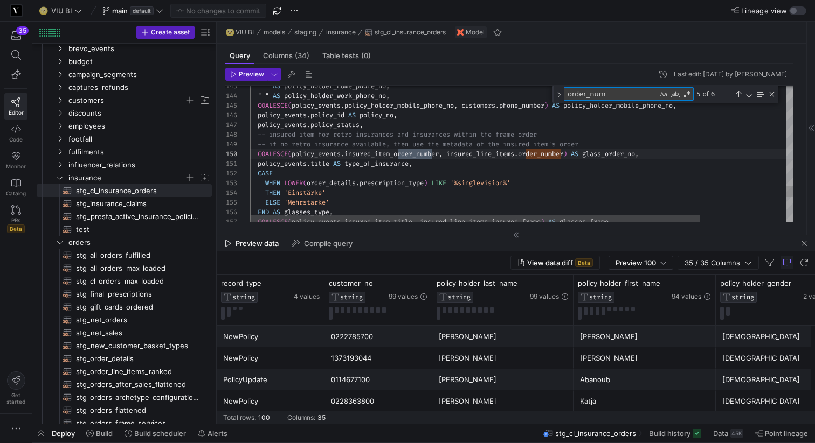
type textarea "order_num"
type textarea "older_email, policy_events.customer_email_order) AS policy_holder_email, " " AS…"
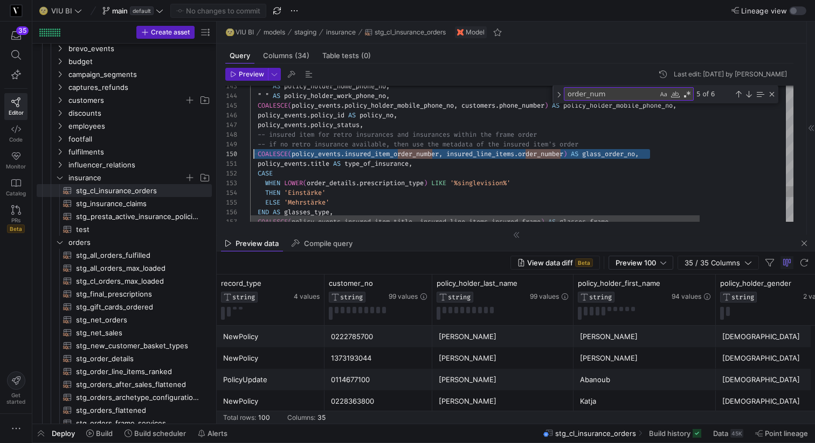
drag, startPoint x: 659, startPoint y: 152, endPoint x: 252, endPoint y: 156, distance: 406.8
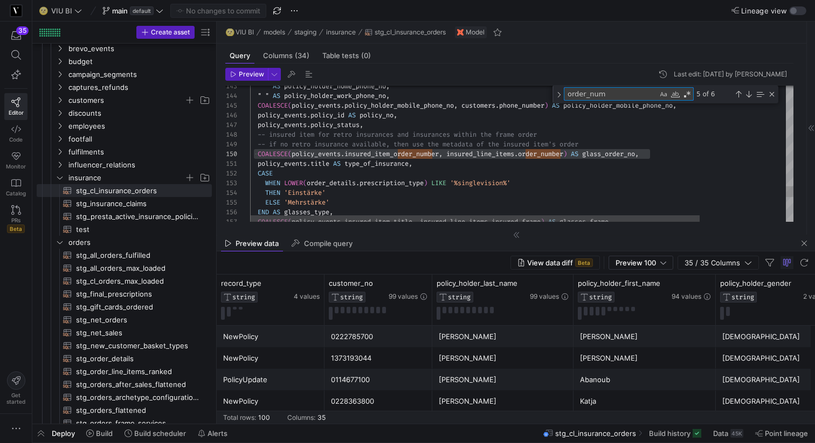
click at [616, 92] on textarea "order_num" at bounding box center [610, 94] width 93 height 12
click at [277, 70] on span "button" at bounding box center [274, 74] width 12 height 12
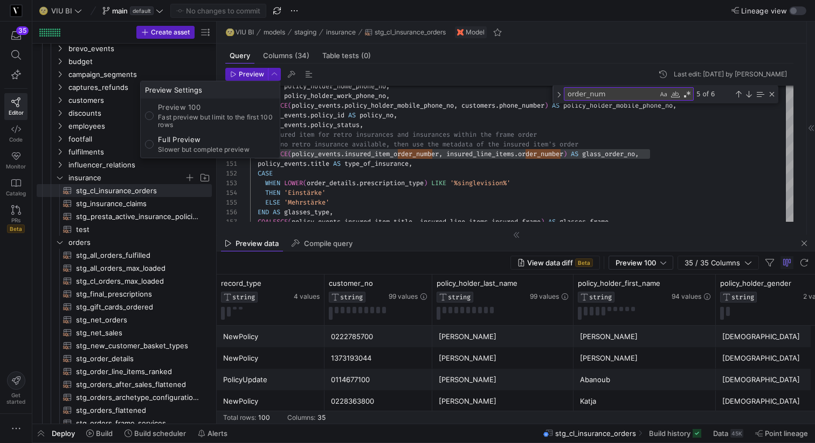
click at [243, 72] on div at bounding box center [407, 221] width 815 height 443
click at [243, 72] on span "Preview" at bounding box center [251, 75] width 25 height 8
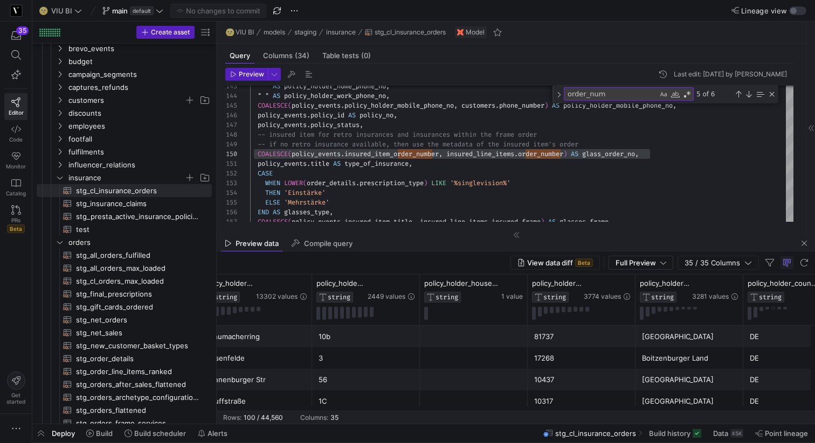
scroll to position [0, 845]
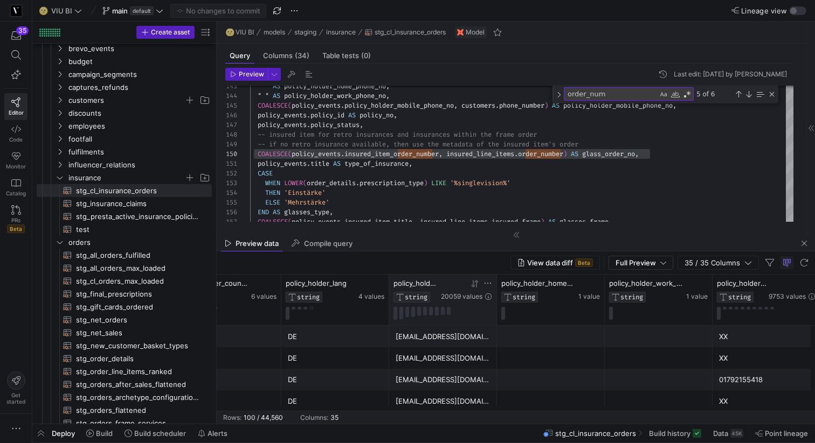
click at [489, 283] on icon at bounding box center [487, 283] width 9 height 9
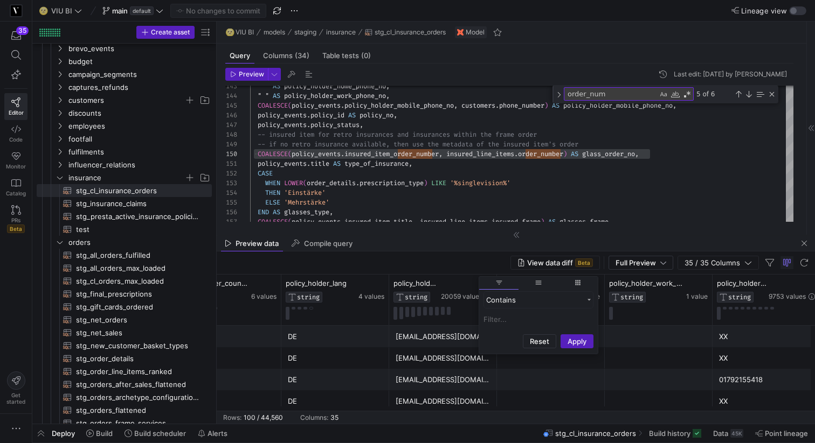
click at [527, 322] on input "Filter Value" at bounding box center [538, 319] width 110 height 13
paste input "AT69010175001"
type input "AT69010175001"
click at [576, 392] on button "Apply" at bounding box center [576, 394] width 33 height 14
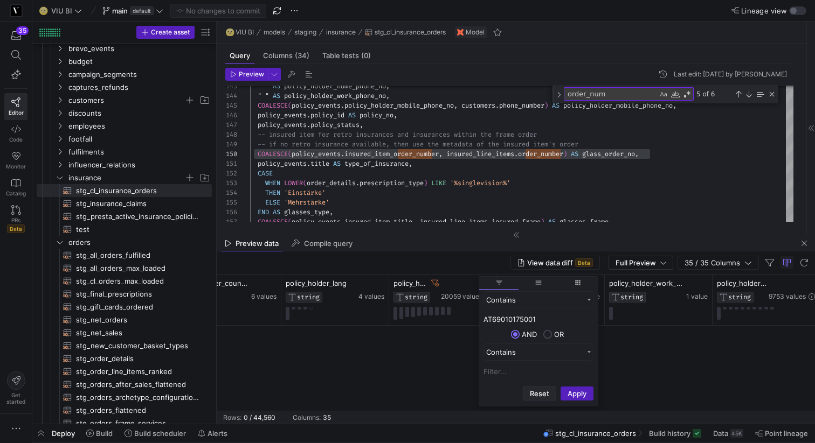
click at [544, 394] on button "Reset" at bounding box center [539, 394] width 33 height 14
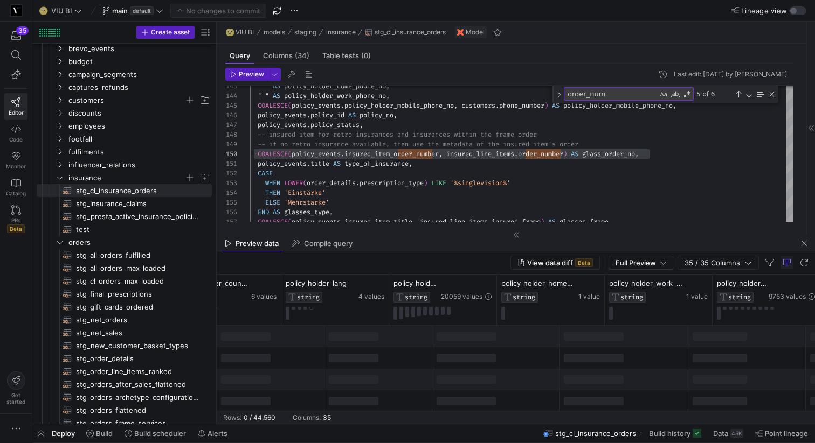
click at [412, 377] on div at bounding box center [378, 380] width 108 height 22
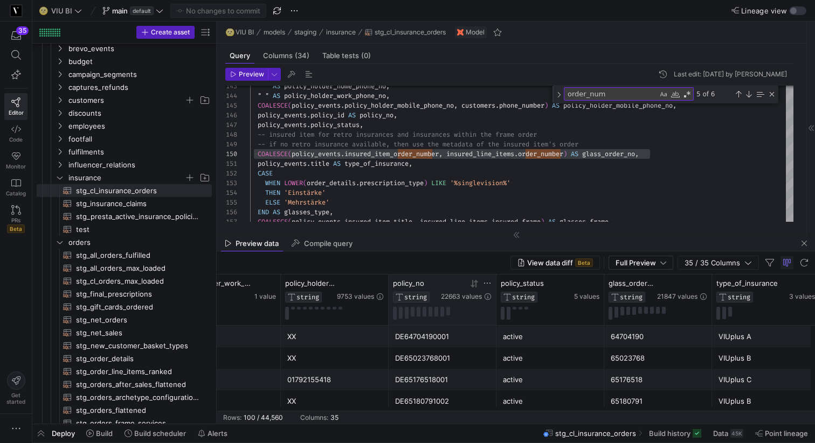
click at [489, 281] on icon at bounding box center [487, 283] width 9 height 9
type input "AT69010175001"
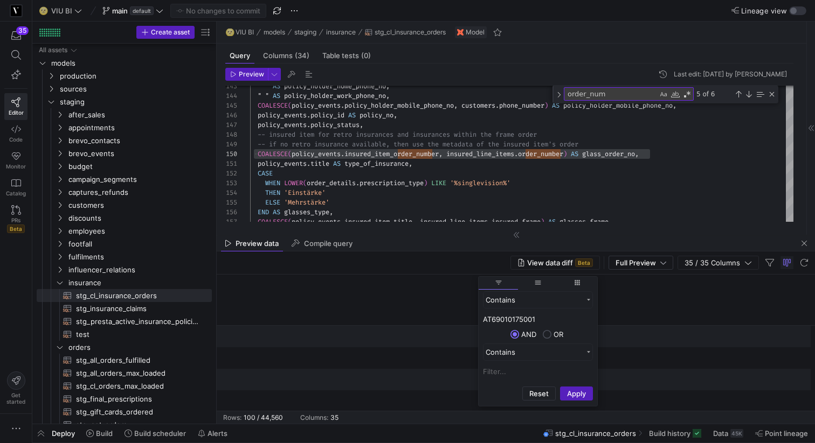
click at [569, 396] on button "Apply" at bounding box center [576, 394] width 33 height 14
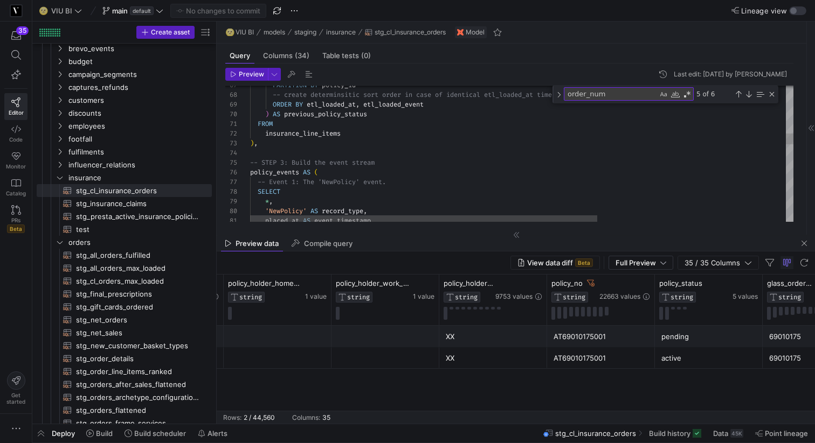
scroll to position [48, 70]
click at [321, 172] on div "placed_at AS event_timestamp 'NewPolicy' AS record_type , * , SELECT -- Event 1…" at bounding box center [668, 360] width 837 height 1877
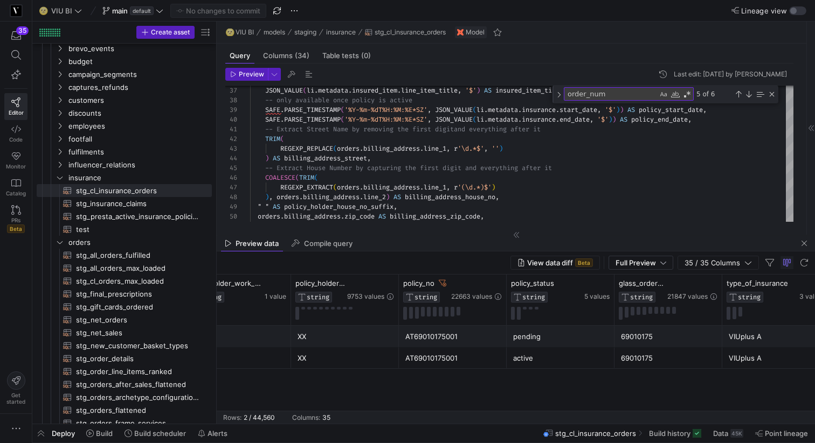
scroll to position [0, 1678]
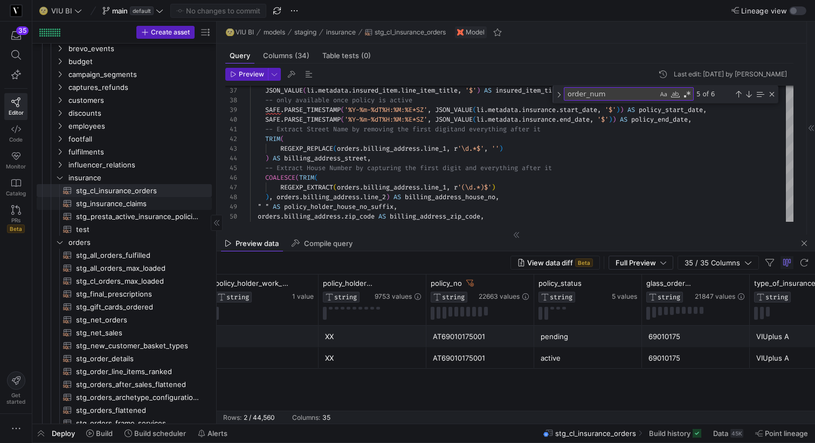
click at [147, 206] on span "stg_insurance_claims​​​​​​​​​​" at bounding box center [137, 204] width 123 height 12
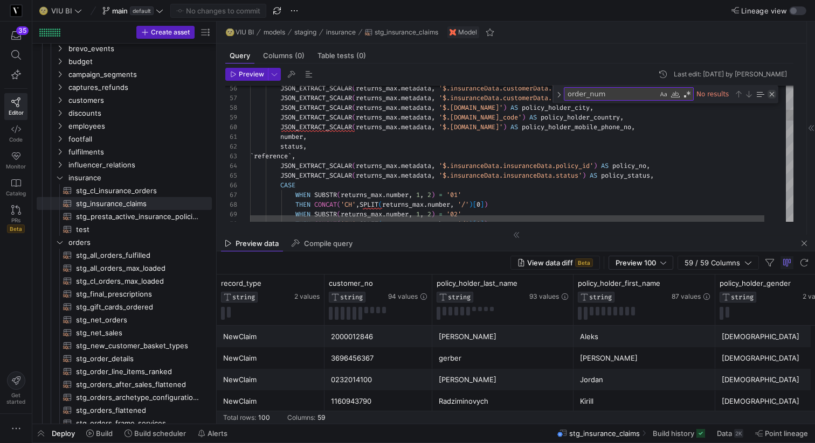
click at [771, 94] on div "Close (Escape)" at bounding box center [771, 94] width 9 height 9
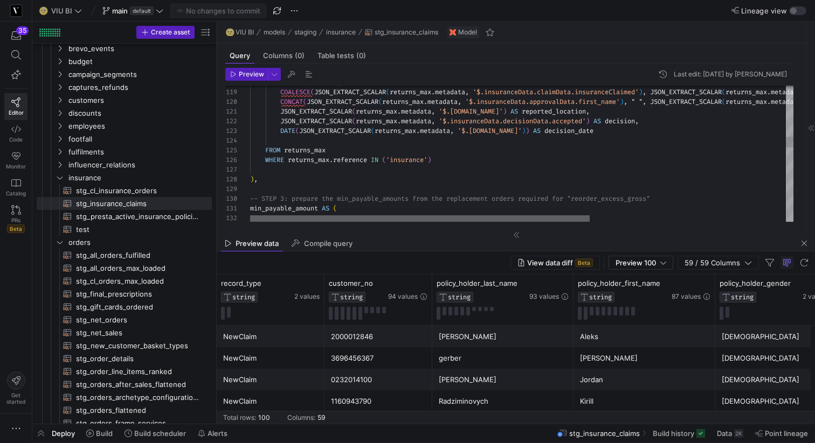
click at [337, 216] on div at bounding box center [419, 219] width 339 height 6
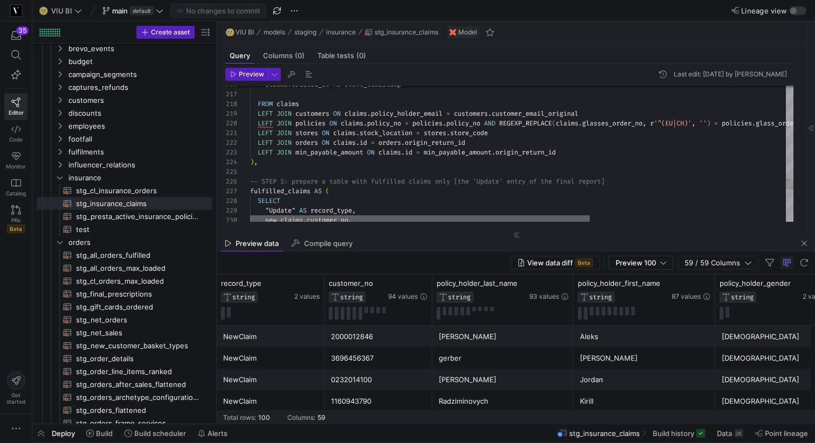
click at [250, 216] on div at bounding box center [419, 219] width 339 height 6
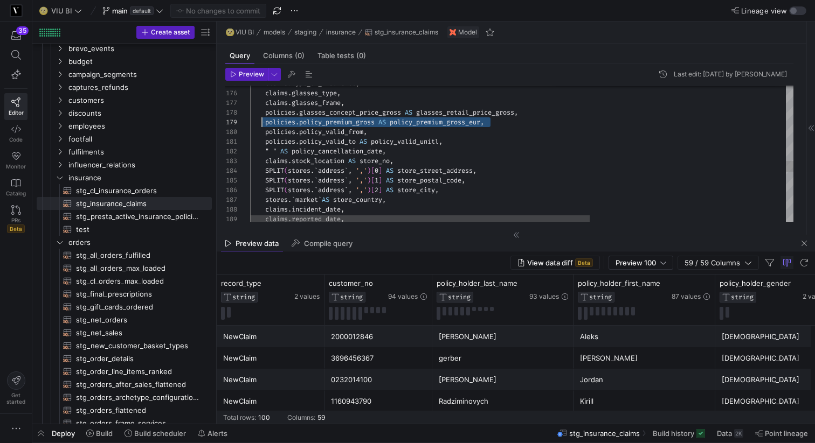
scroll to position [68, 12]
drag, startPoint x: 490, startPoint y: 122, endPoint x: 260, endPoint y: 114, distance: 230.2
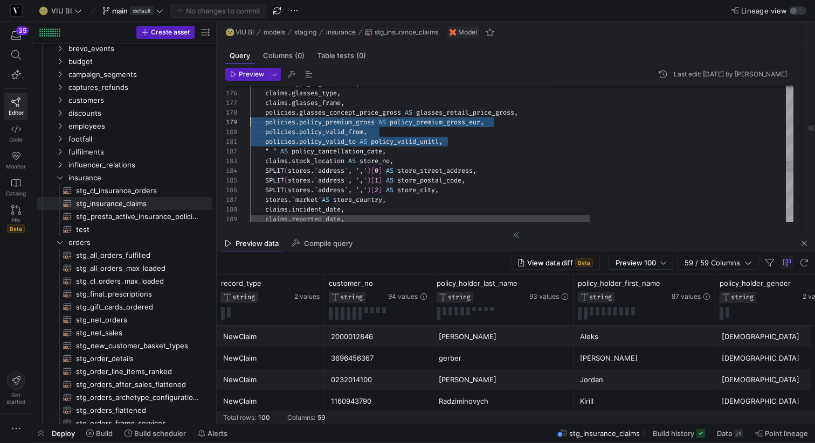
scroll to position [68, 0]
drag, startPoint x: 453, startPoint y: 142, endPoint x: 233, endPoint y: 115, distance: 220.9
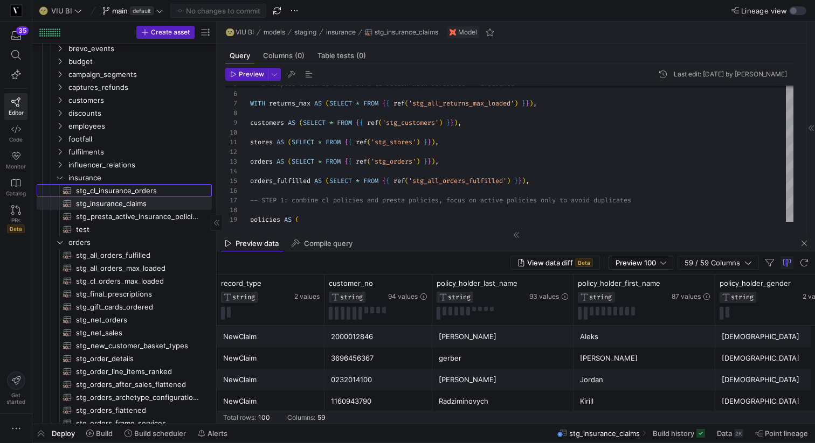
click at [114, 187] on span "stg_cl_insurance_orders​​​​​​​​​​" at bounding box center [137, 191] width 123 height 12
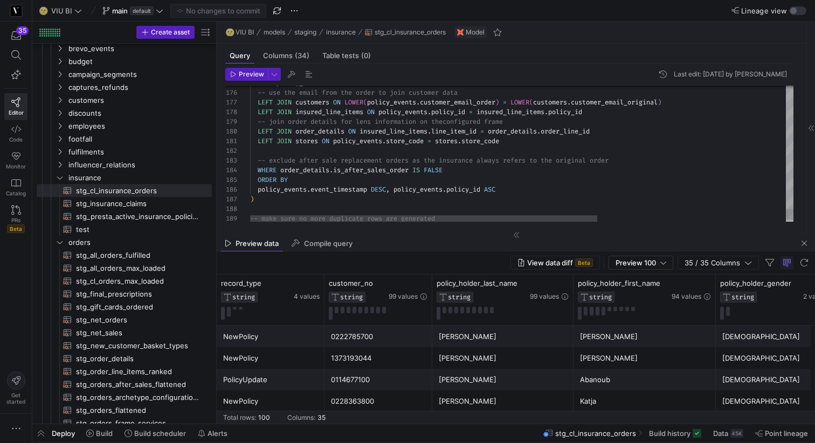
type textarea "LEFT JOIN stores ON policy_[DOMAIN_NAME]_code = [DOMAIN_NAME]_code -- exclude a…"
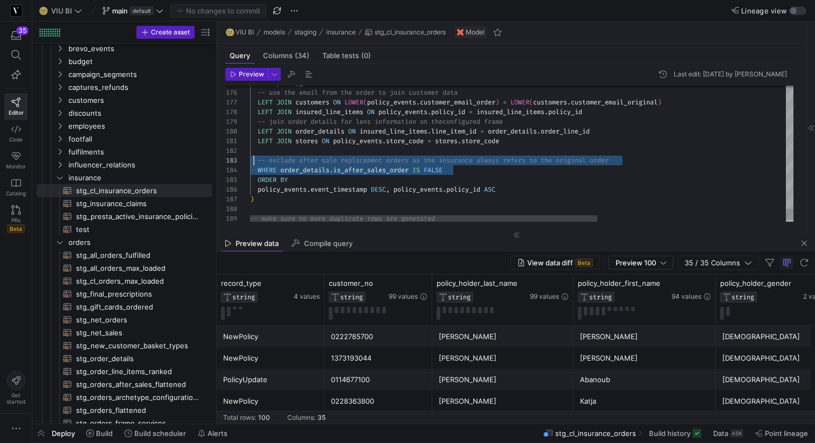
scroll to position [19, 0]
drag, startPoint x: 455, startPoint y: 169, endPoint x: 247, endPoint y: 160, distance: 208.2
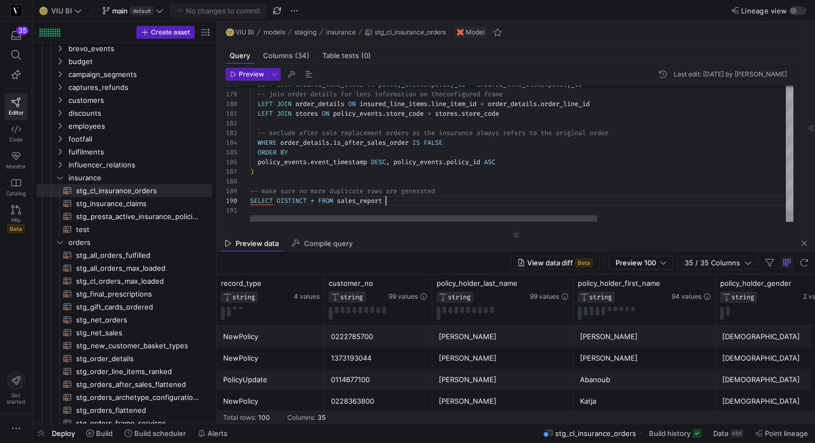
type textarea "-- exclude after sale replacement orders as the insurance always refers to the …"
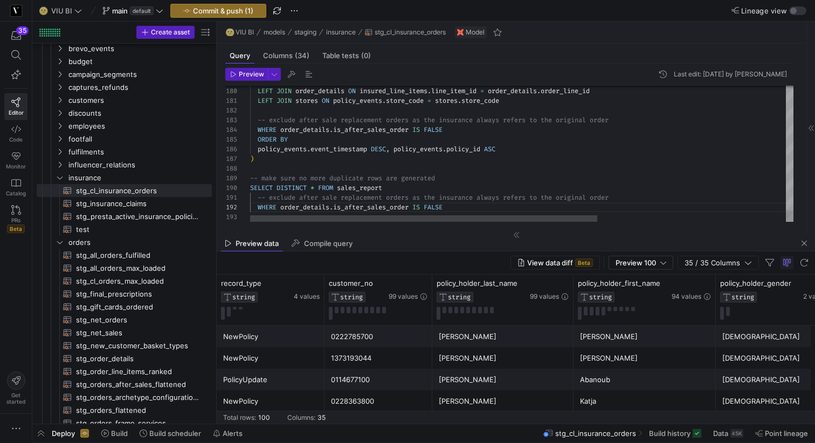
scroll to position [0, 0]
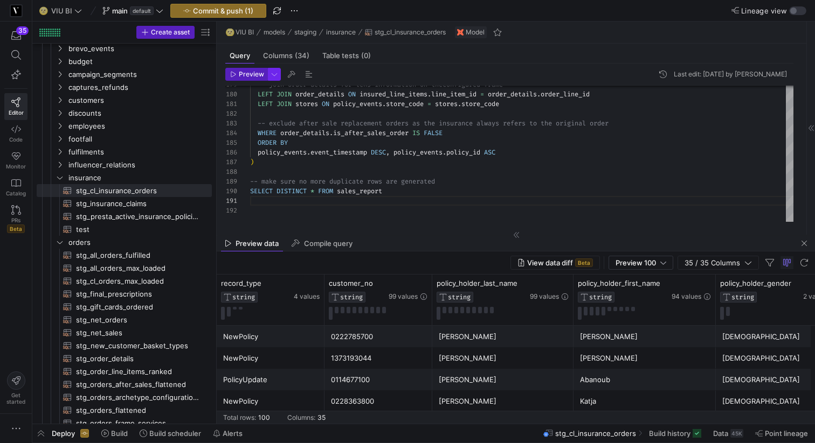
click at [276, 75] on span "button" at bounding box center [274, 74] width 12 height 12
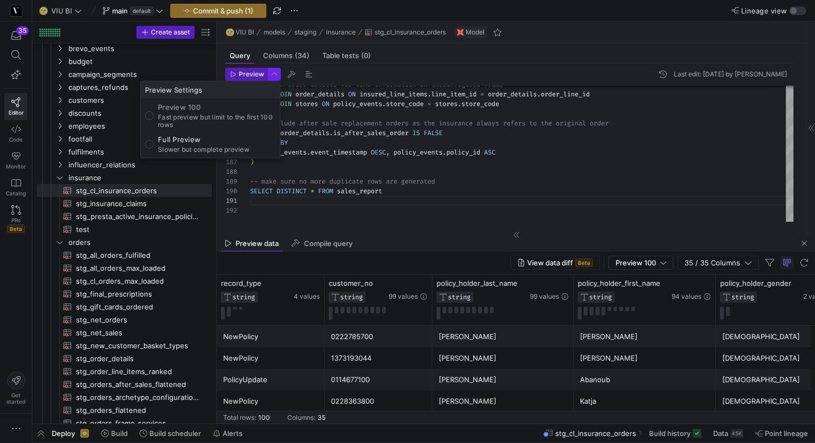
click at [276, 75] on div at bounding box center [407, 221] width 815 height 443
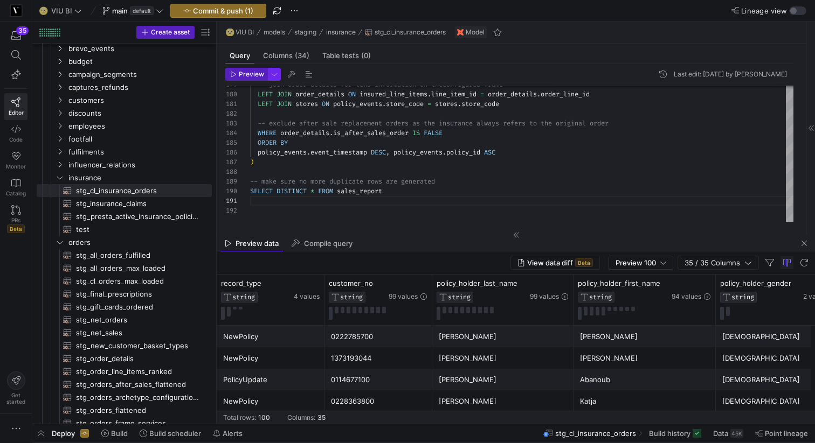
click at [275, 75] on span "button" at bounding box center [274, 74] width 12 height 12
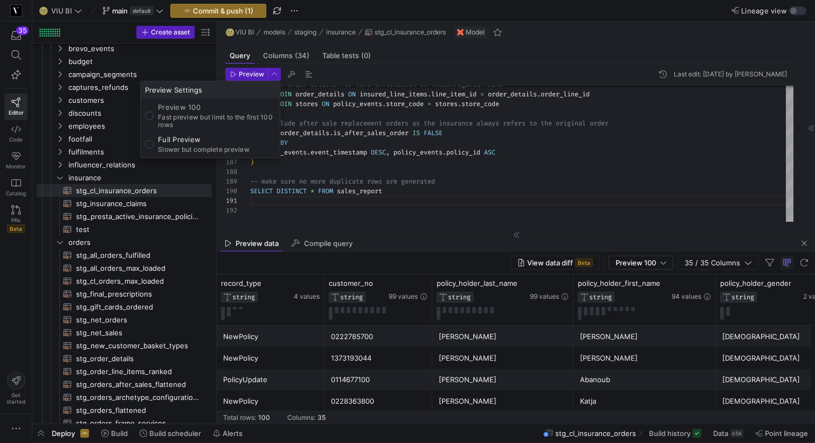
click at [277, 73] on div at bounding box center [407, 221] width 815 height 443
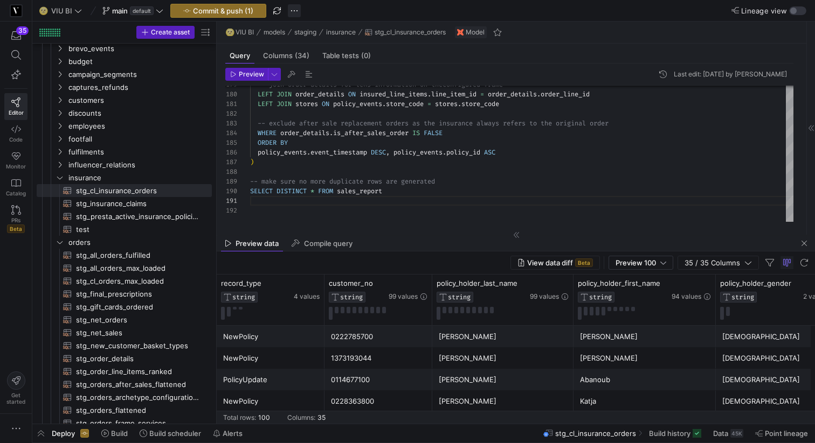
click at [293, 11] on span "button" at bounding box center [294, 10] width 13 height 13
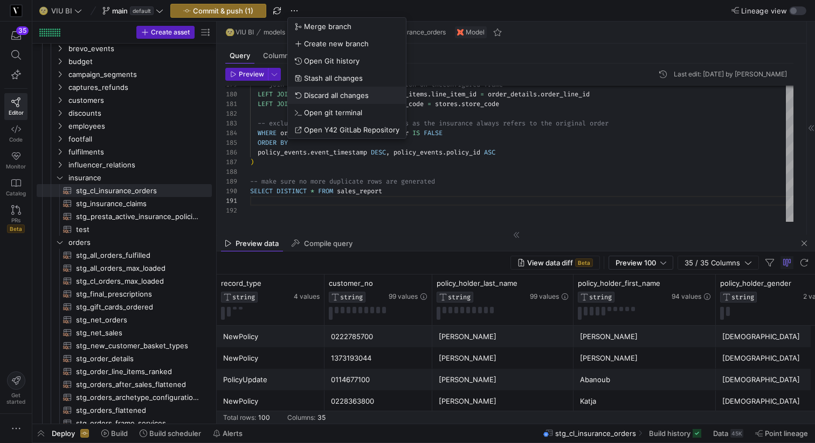
click at [332, 99] on span "Discard all changes" at bounding box center [336, 95] width 65 height 9
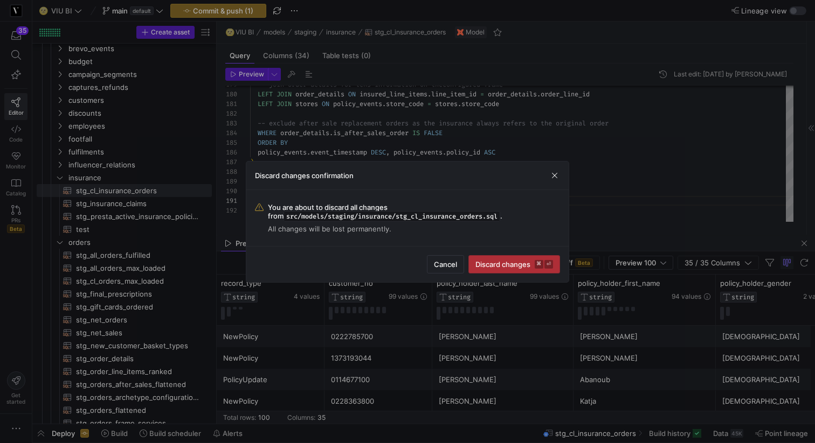
click at [527, 267] on span "Discard changes ⌘ ⏎" at bounding box center [514, 264] width 78 height 9
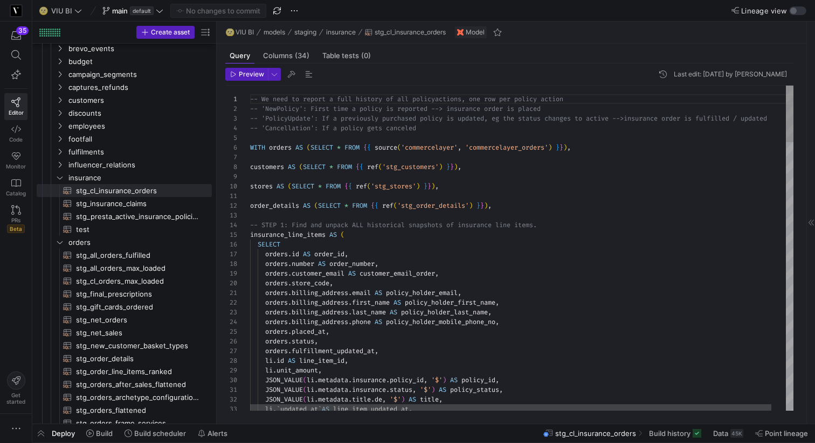
scroll to position [10, 143]
type textarea "-- We need to report a full history of all policy actions, one row per policy a…"
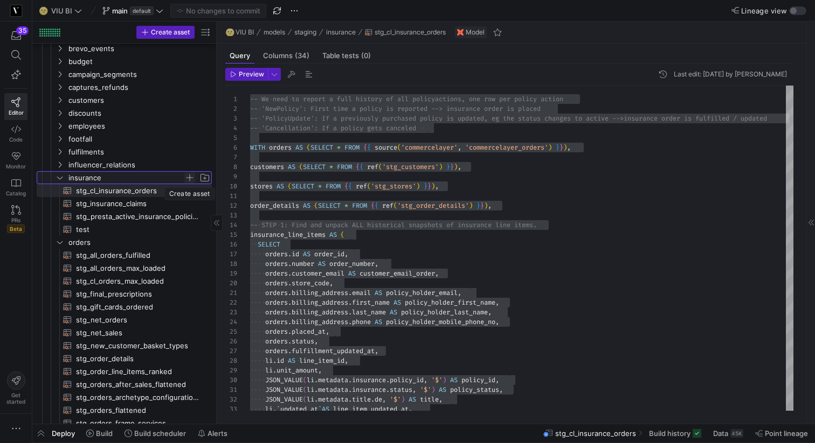
click at [190, 177] on span "Press SPACE to select this row." at bounding box center [189, 177] width 11 height 11
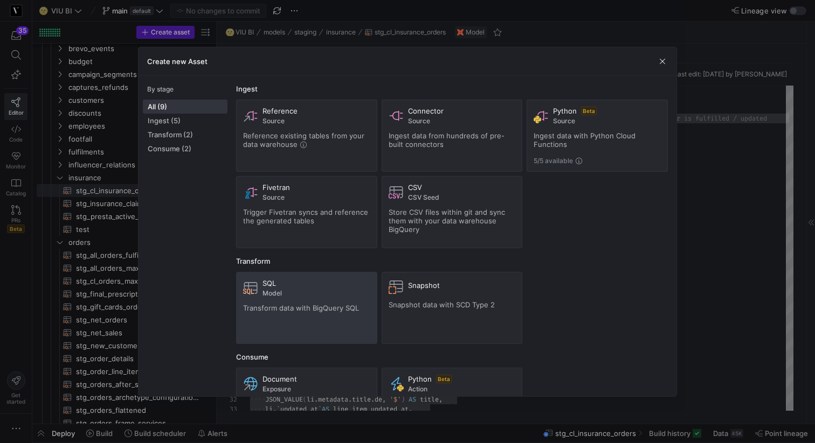
click at [310, 297] on span "Model" at bounding box center [316, 294] width 108 height 8
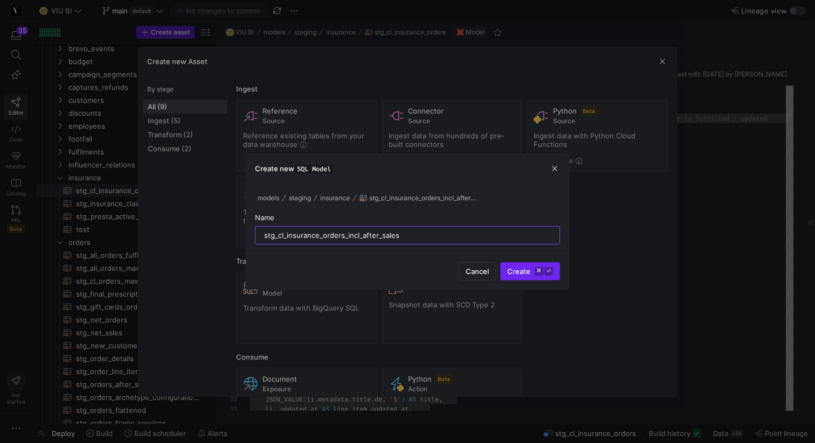
type input "stg_cl_insurance_orders_incl_after_sales"
click at [534, 273] on span "Create ⌘ ⏎" at bounding box center [530, 271] width 46 height 9
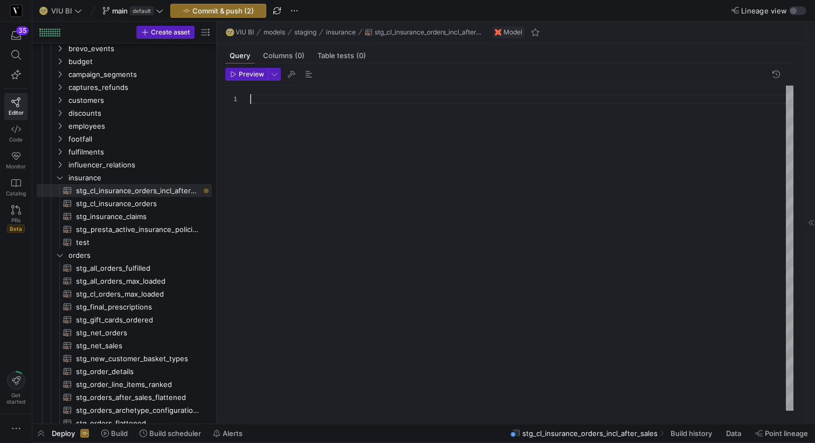
click at [332, 230] on div at bounding box center [521, 248] width 543 height 325
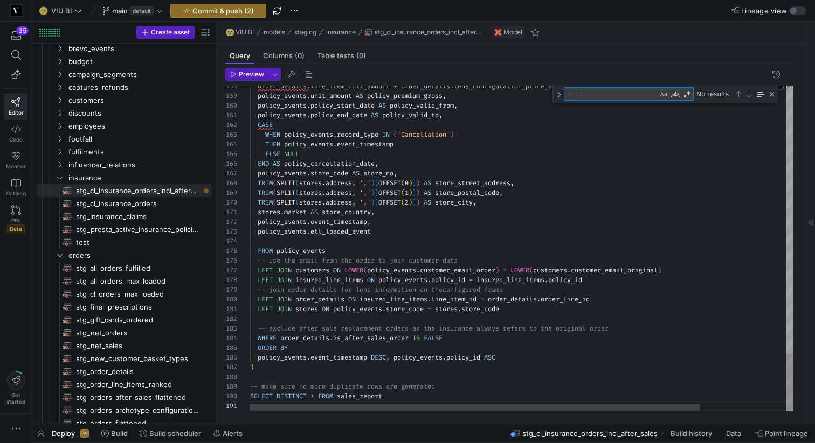
type textarea "-- We need to report a full history of all policy actions, one row per policy a…"
type textarea "a"
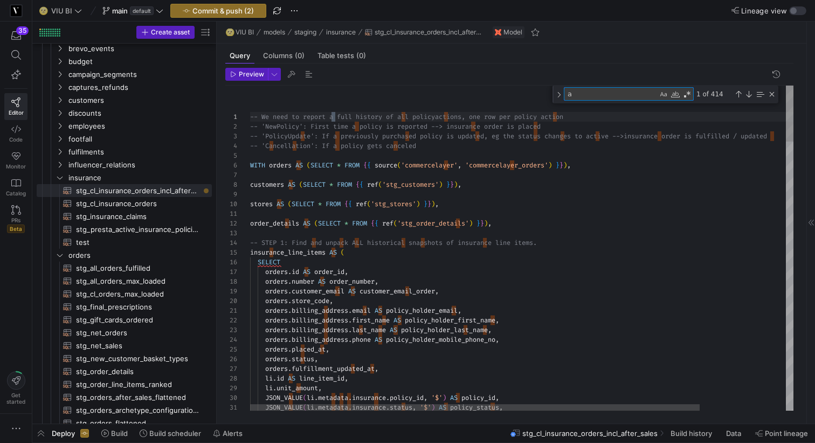
type textarea "AS policy_status, JSON_VALUE([DOMAIN_NAME], '$') AS title, li.`updated_at` AS l…"
type textarea "af"
type textarea "-- Extract Street Name by removing the first digit and everything after it TRIM…"
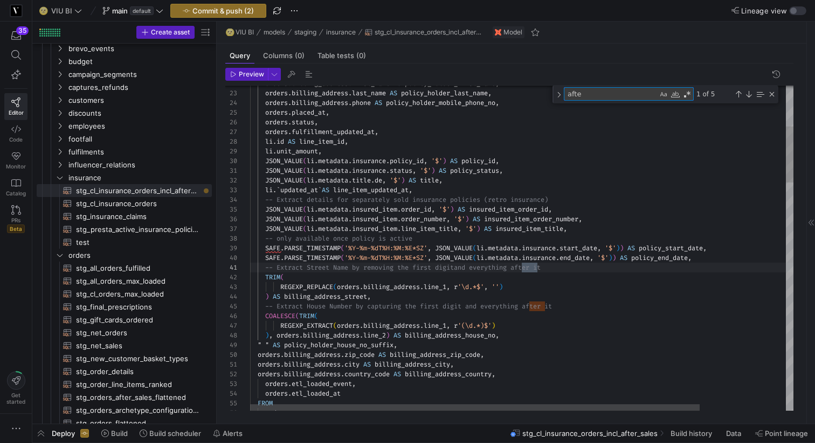
type textarea "after"
type textarea "LEFT JOIN stores ON policy_[DOMAIN_NAME]_code = [DOMAIN_NAME]_code -- exclude a…"
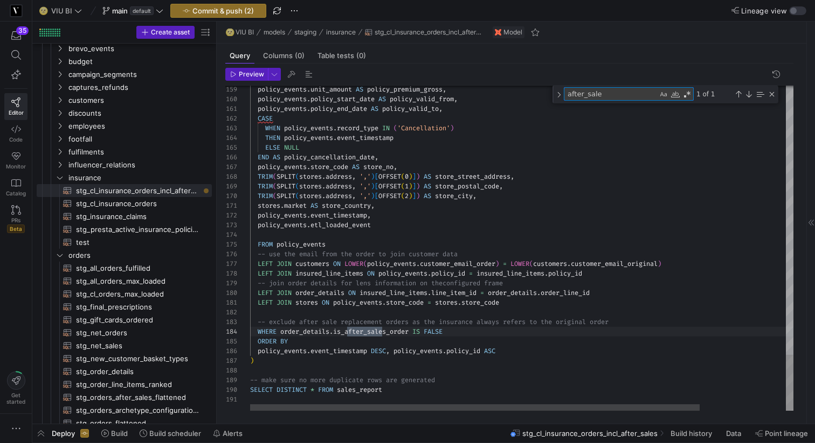
scroll to position [97, 136]
type textarea "after_sale"
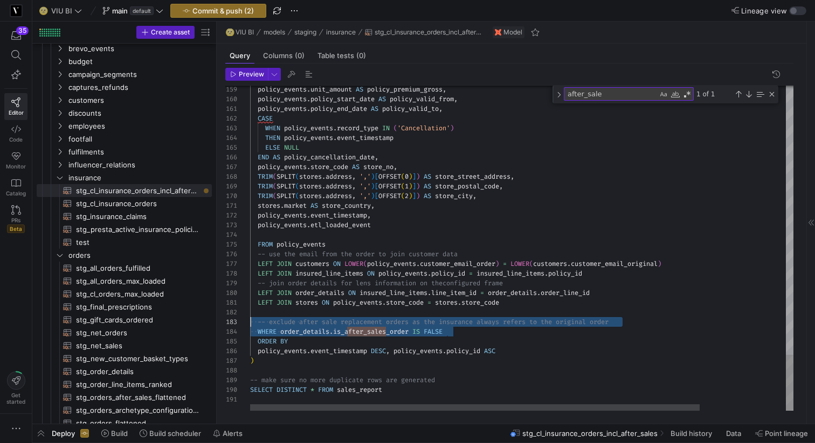
drag, startPoint x: 460, startPoint y: 331, endPoint x: 238, endPoint y: 322, distance: 222.7
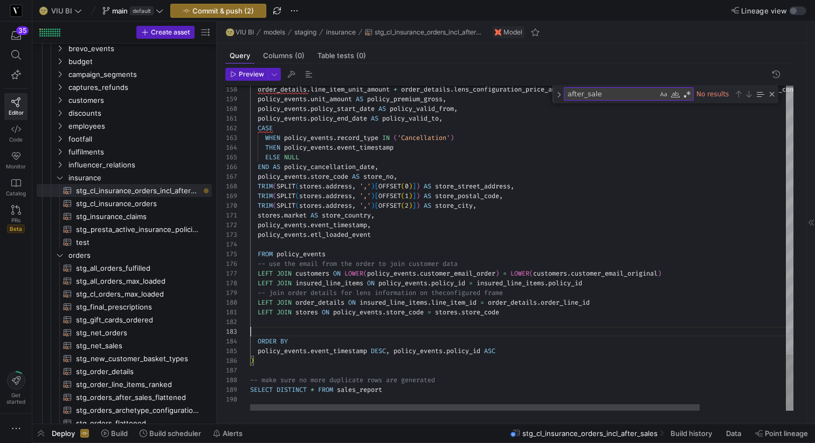
scroll to position [10, 8]
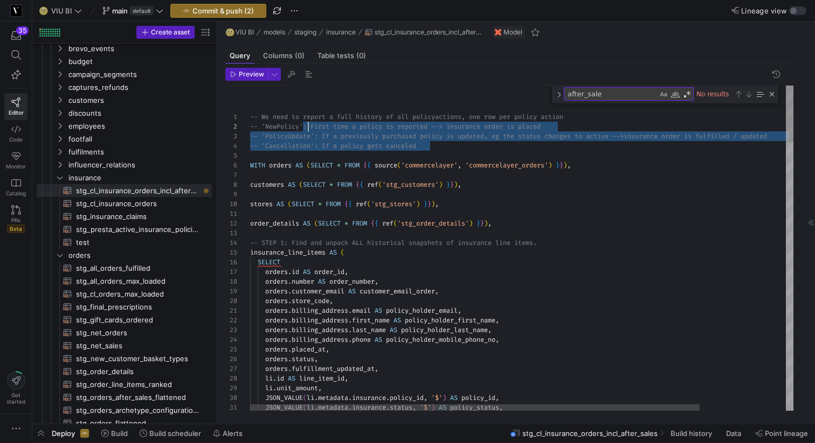
scroll to position [10, 46]
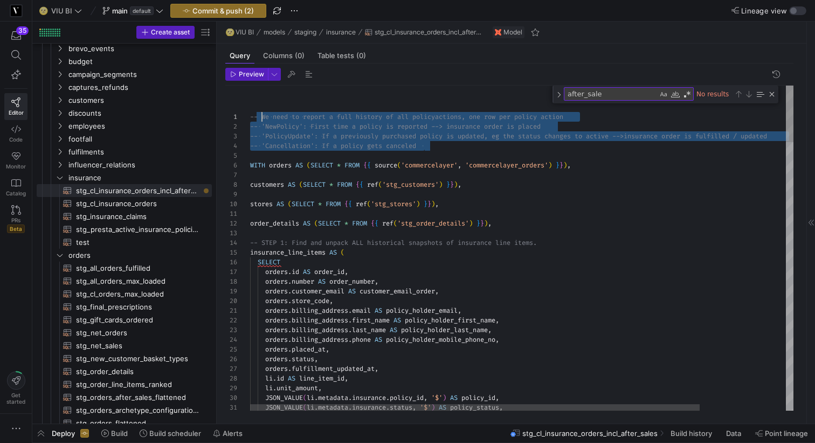
drag, startPoint x: 428, startPoint y: 147, endPoint x: 262, endPoint y: 112, distance: 169.0
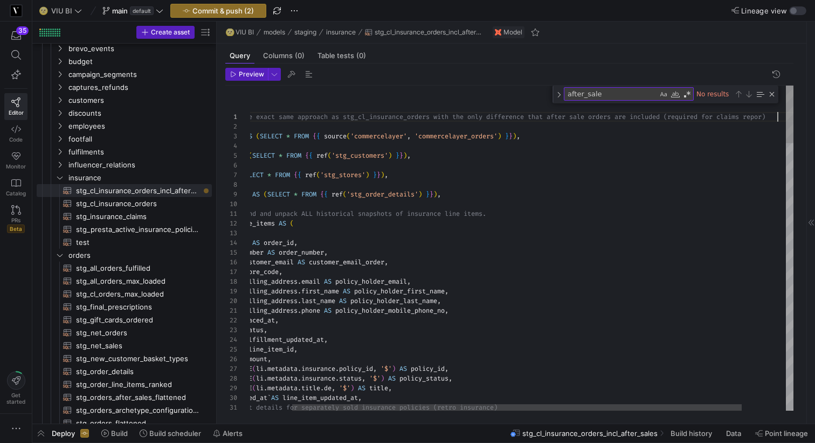
scroll to position [0, 582]
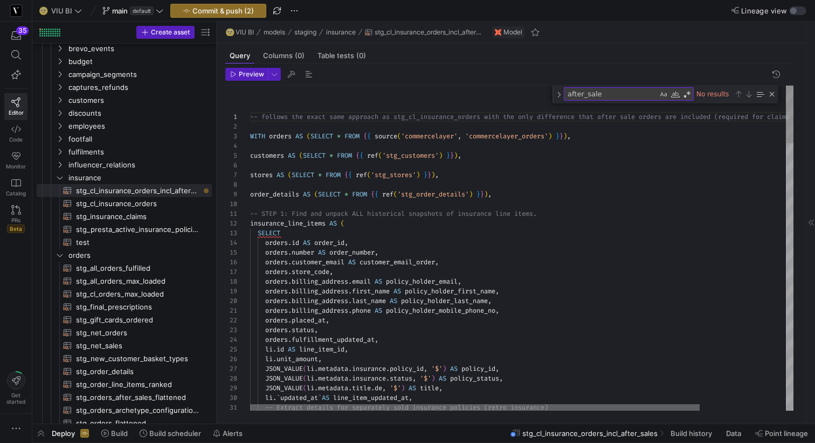
click at [273, 408] on div at bounding box center [474, 408] width 449 height 6
click at [772, 96] on div "Close (Escape)" at bounding box center [771, 94] width 9 height 9
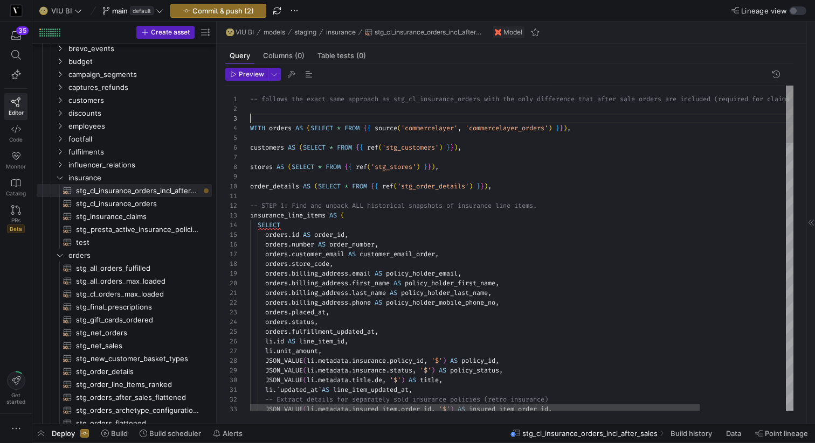
scroll to position [19, 0]
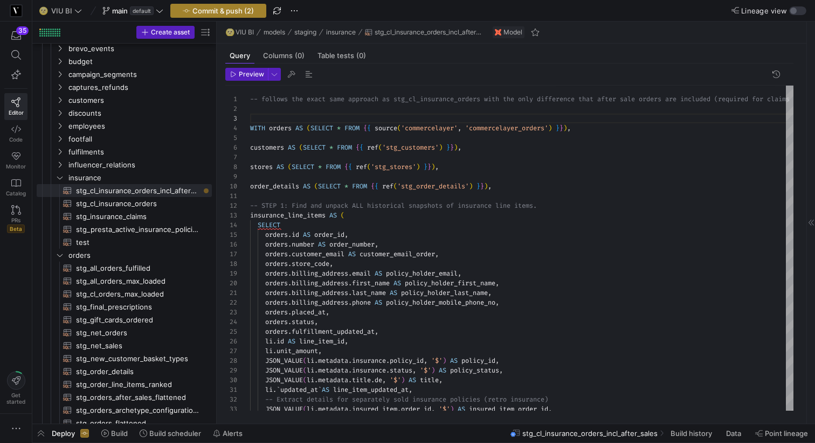
type textarea "-- follows the exact same approach as stg_cl_insurance_orders with the only dif…"
click at [232, 12] on span "Commit & push (2)" at bounding box center [222, 10] width 61 height 9
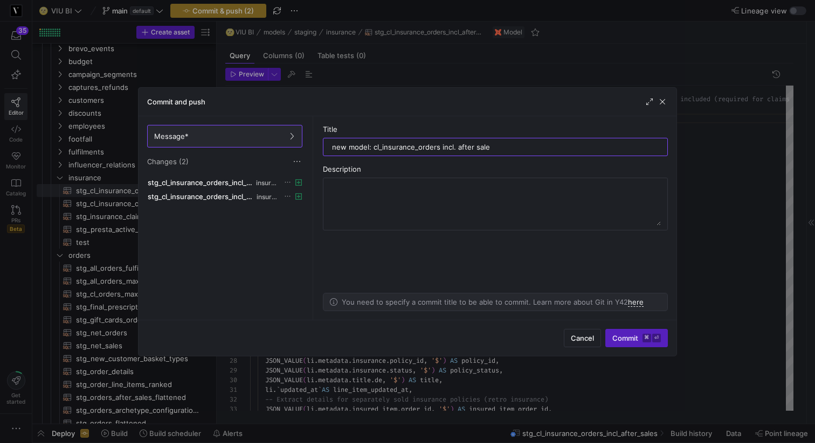
type input "new model: cl_insurance_orders incl. after sales"
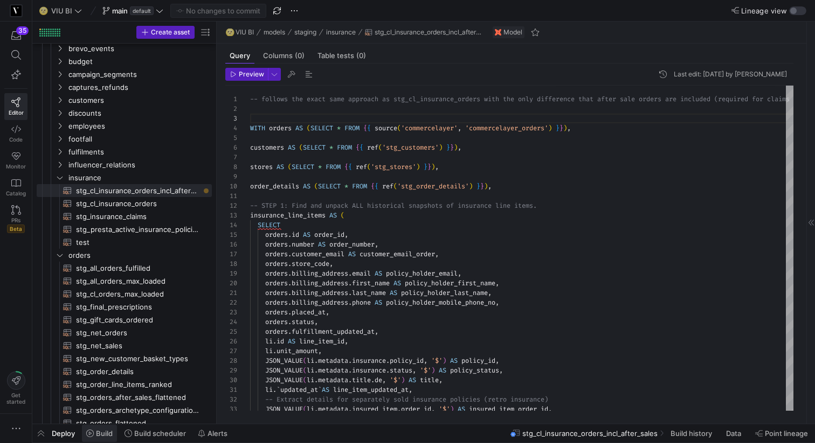
click at [106, 439] on span at bounding box center [99, 433] width 35 height 17
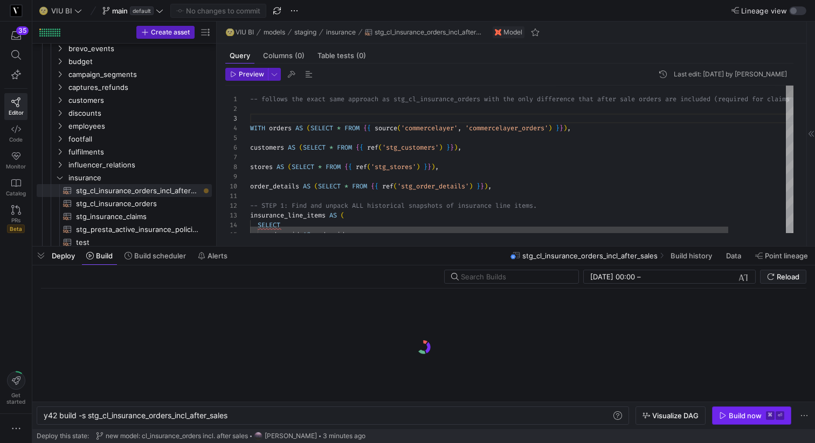
scroll to position [0, 188]
click at [740, 419] on div "Build now" at bounding box center [744, 416] width 33 height 9
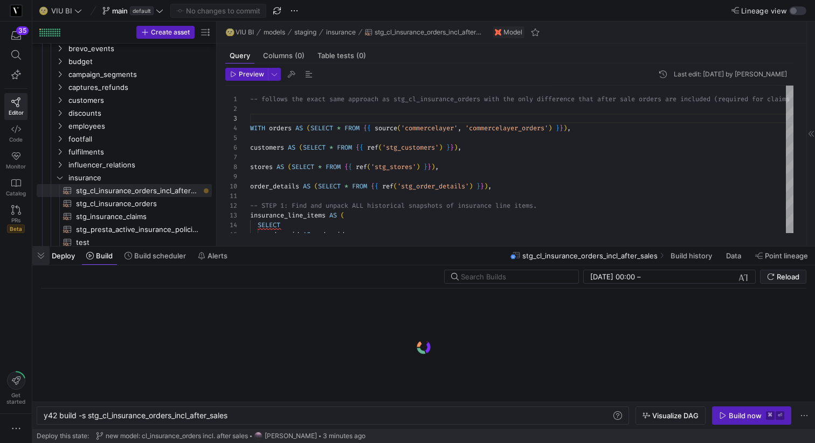
click at [42, 255] on span "button" at bounding box center [40, 256] width 17 height 18
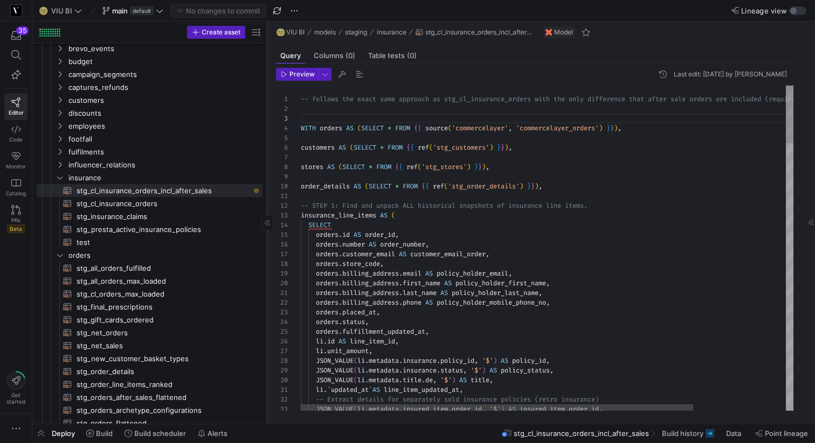
drag, startPoint x: 216, startPoint y: 115, endPoint x: 266, endPoint y: 115, distance: 50.6
click at [267, 115] on div at bounding box center [267, 223] width 1 height 402
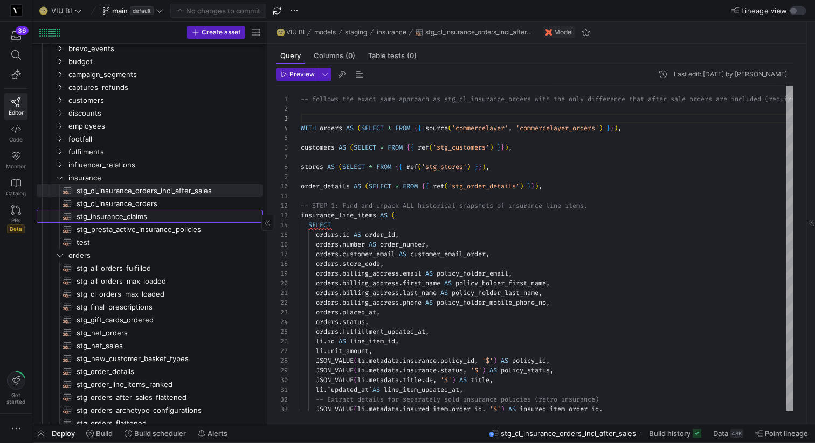
click at [120, 216] on span "stg_insurance_claims​​​​​​​​​​" at bounding box center [163, 217] width 173 height 12
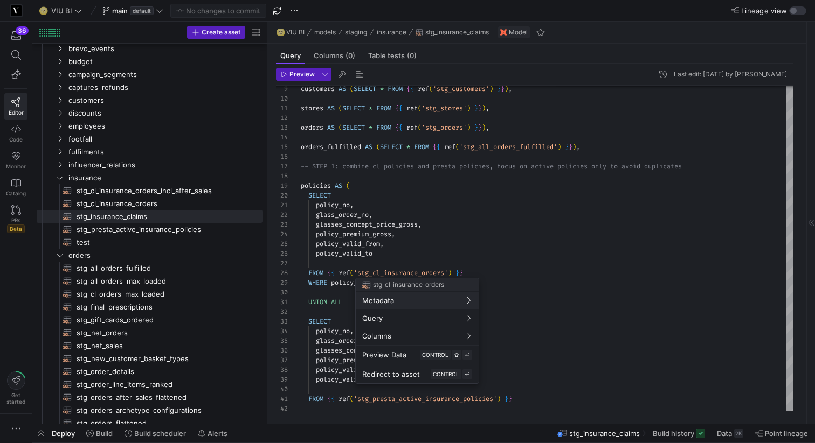
click at [450, 269] on div at bounding box center [407, 221] width 815 height 443
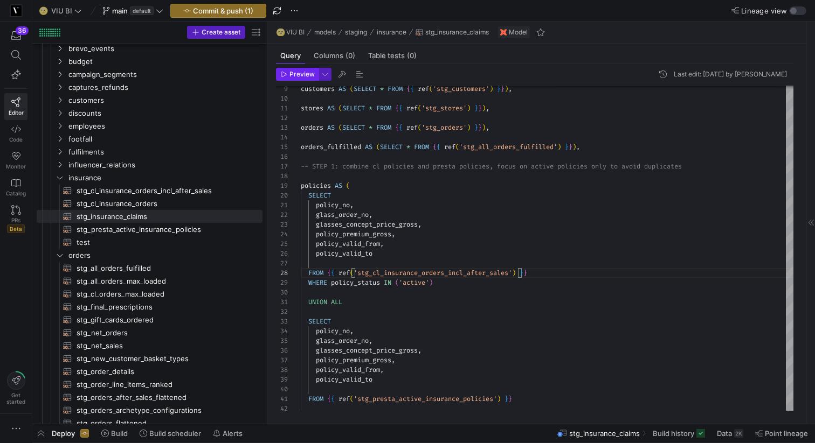
type textarea "policy_no, glass_order_no, glasses_concept_price_gross, policy_premium_gross, p…"
click at [293, 78] on span "button" at bounding box center [296, 74] width 41 height 12
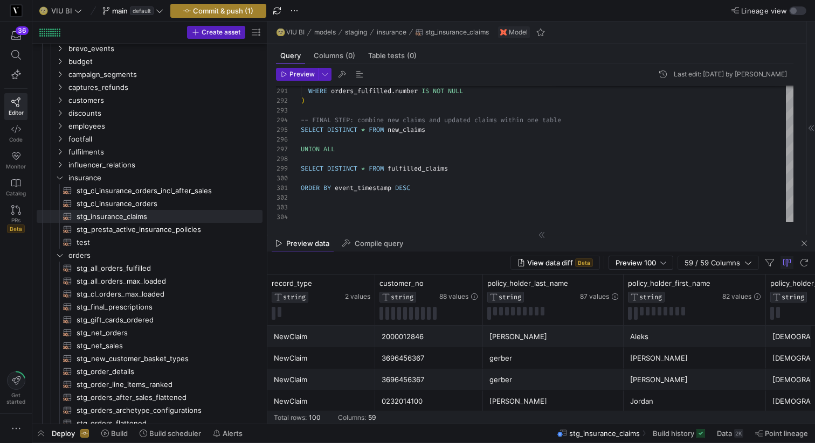
click at [225, 13] on span "Commit & push (1)" at bounding box center [223, 10] width 60 height 9
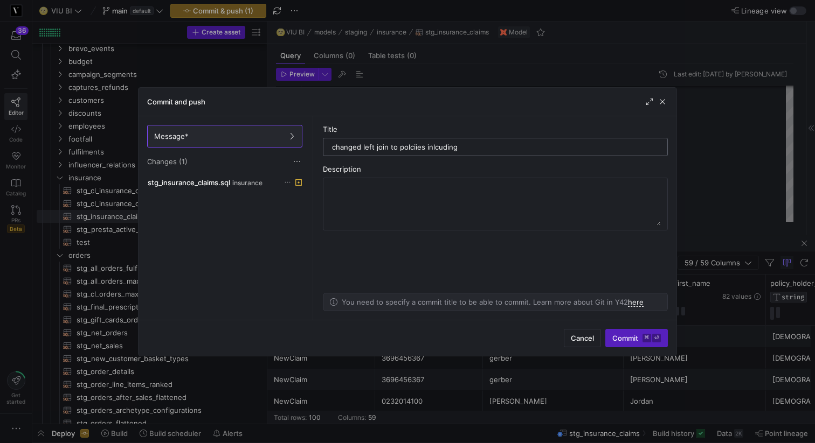
click at [406, 146] on input "changed left join to polciies inlcuding" at bounding box center [495, 147] width 327 height 9
click at [441, 150] on input "changed left join to policies inlcuding" at bounding box center [495, 147] width 327 height 9
type input "changed left join to policies including after sales"
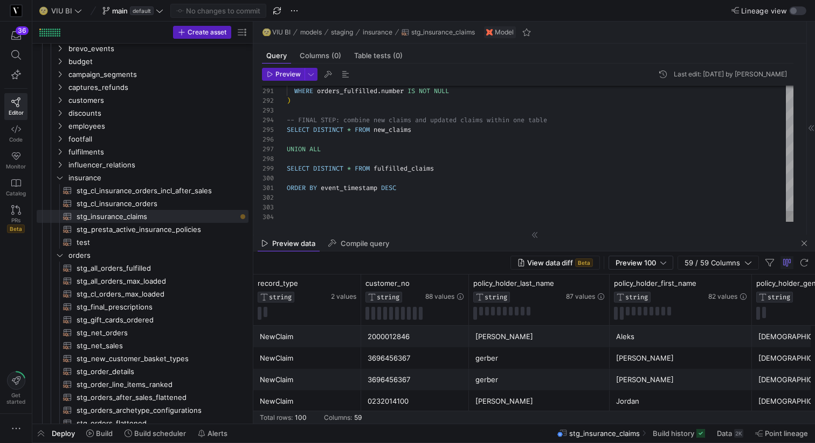
drag, startPoint x: 268, startPoint y: 127, endPoint x: 254, endPoint y: 126, distance: 14.0
click at [254, 126] on as-split "Create asset Drag here to set row groups Drag here to set column labels Group 1…" at bounding box center [423, 223] width 782 height 402
click at [110, 435] on span "Build" at bounding box center [104, 433] width 17 height 9
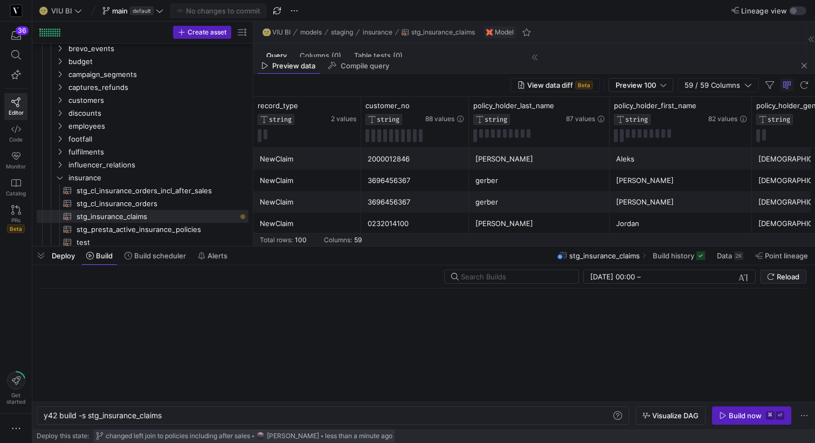
scroll to position [0, 120]
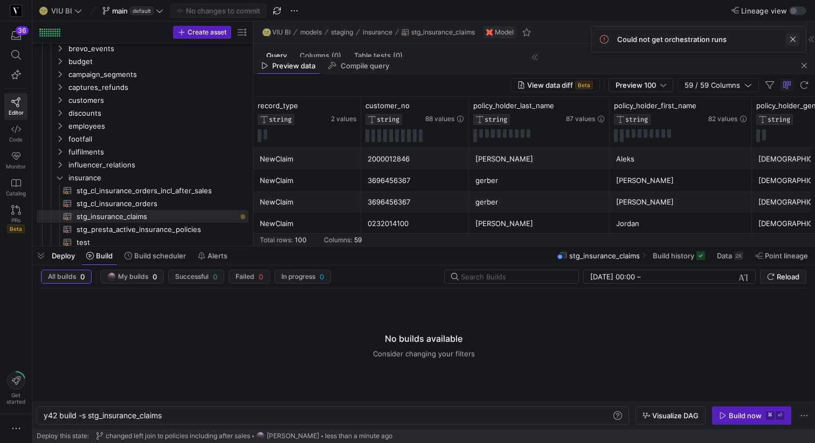
click at [793, 41] on span at bounding box center [792, 39] width 13 height 13
drag, startPoint x: 192, startPoint y: 409, endPoint x: 89, endPoint y: 409, distance: 103.4
click at [89, 409] on div "y42 build -s stg_insurance_claims y42 build -s stg_insurance_claims" at bounding box center [333, 416] width 592 height 18
drag, startPoint x: 178, startPoint y: 418, endPoint x: 84, endPoint y: 416, distance: 94.3
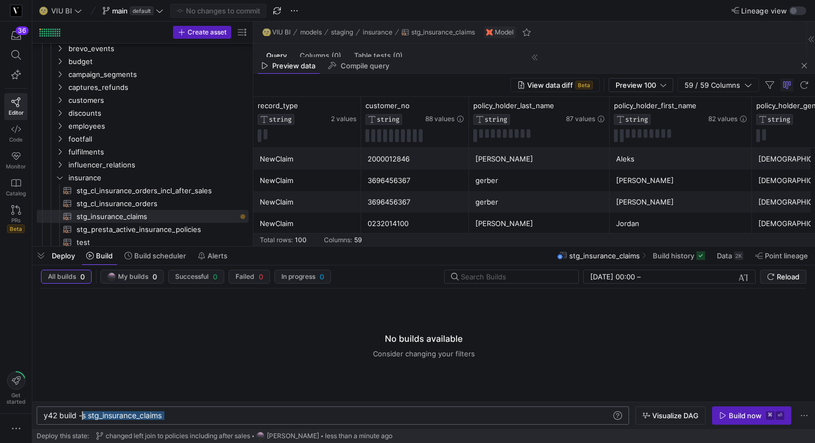
click at [84, 416] on div "y42 build -s stg_insurance_claims" at bounding box center [327, 416] width 567 height 9
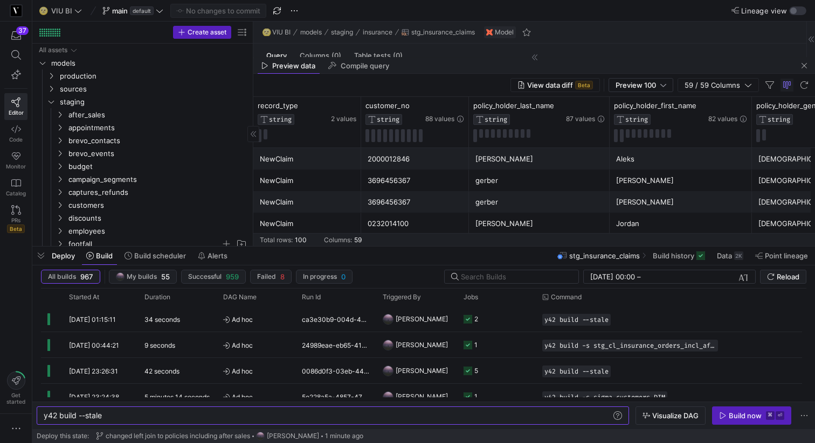
type textarea "y42 build --stale"
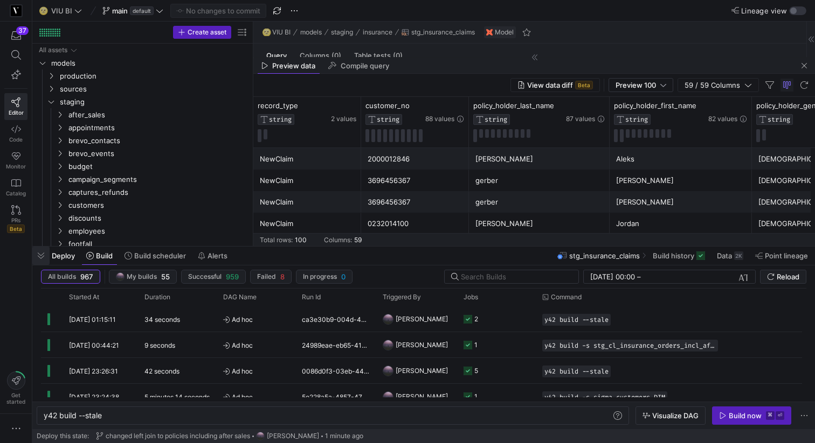
click at [44, 255] on span "button" at bounding box center [40, 256] width 17 height 18
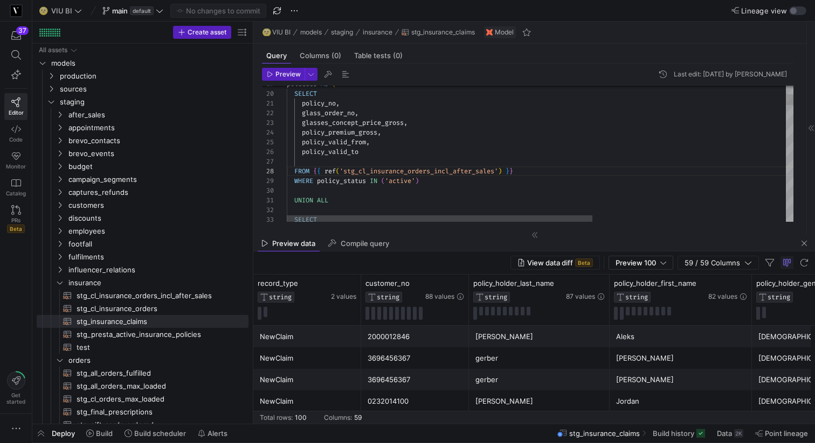
type textarea "policy_no, glass_order_no, glasses_concept_price_gross, policy_premium_gross, p…"
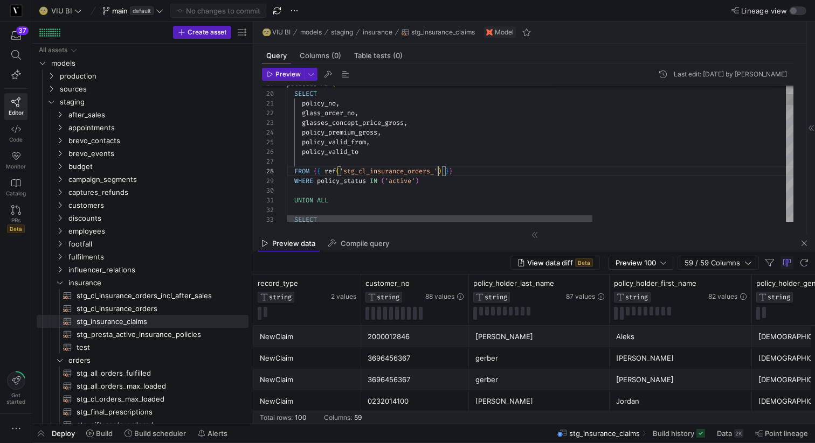
scroll to position [68, 148]
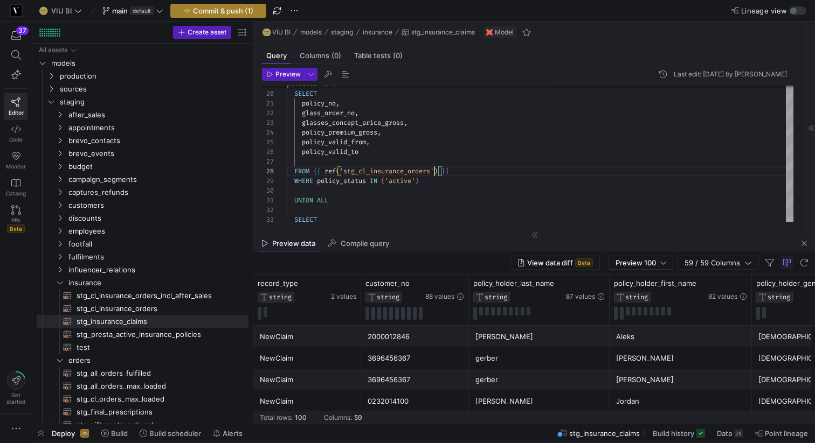
click at [221, 11] on span "Commit & push (1)" at bounding box center [223, 10] width 60 height 9
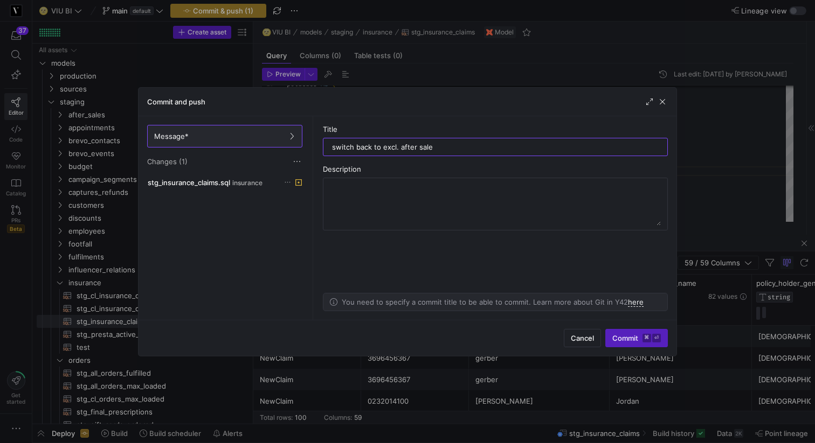
type input "switch back to excl. after sales"
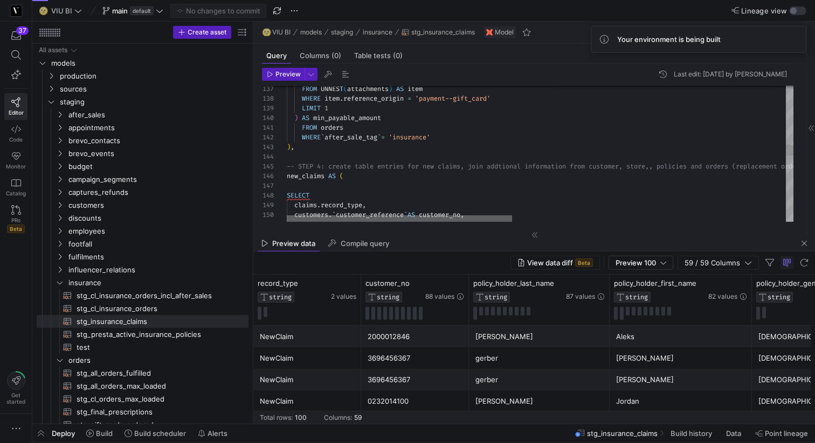
click at [385, 220] on div at bounding box center [399, 219] width 225 height 6
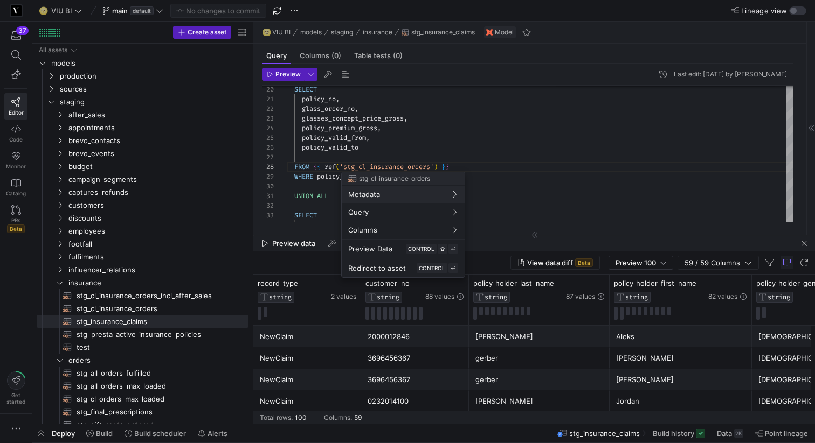
click at [416, 166] on div at bounding box center [407, 221] width 815 height 443
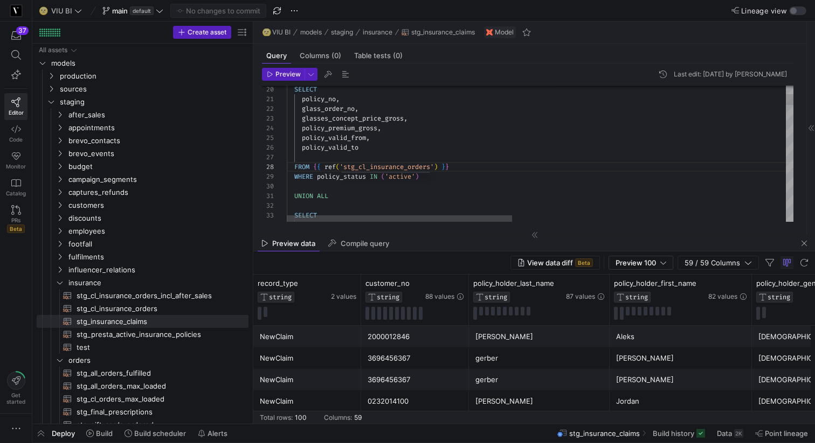
scroll to position [68, 128]
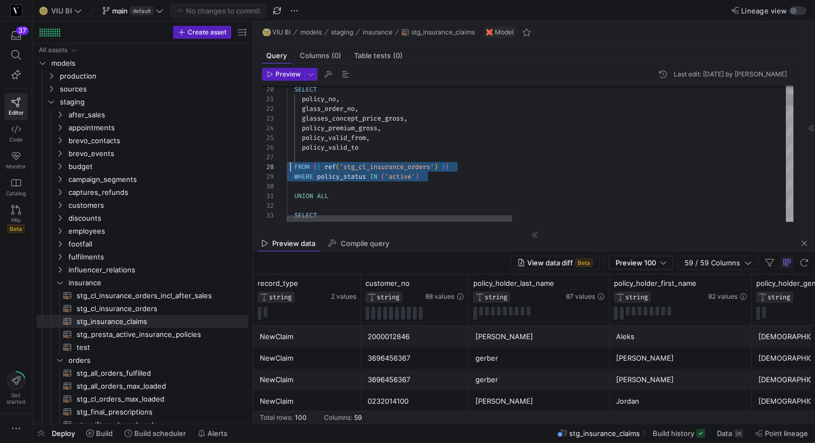
scroll to position [68, 4]
drag, startPoint x: 435, startPoint y: 178, endPoint x: 290, endPoint y: 168, distance: 144.7
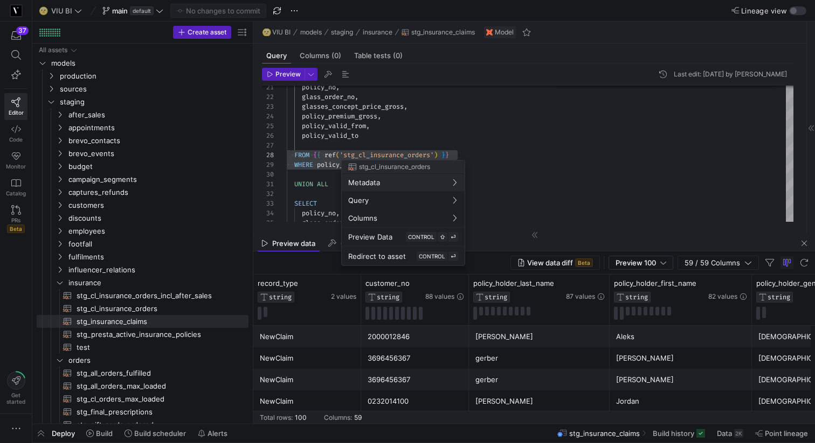
click at [511, 147] on div at bounding box center [407, 221] width 815 height 443
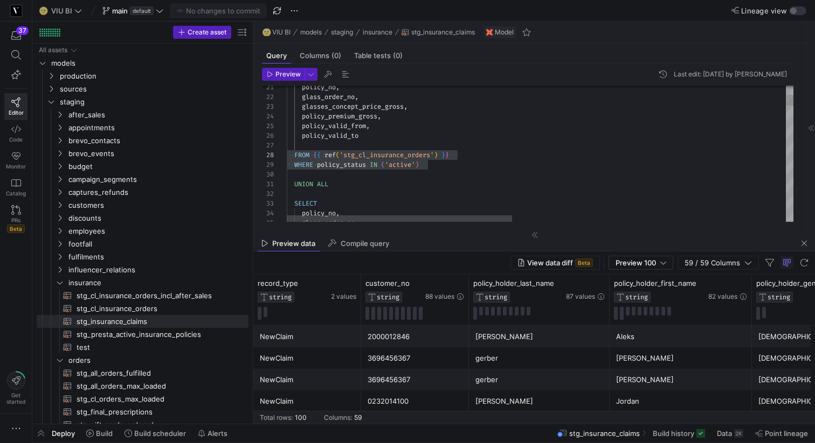
scroll to position [58, 0]
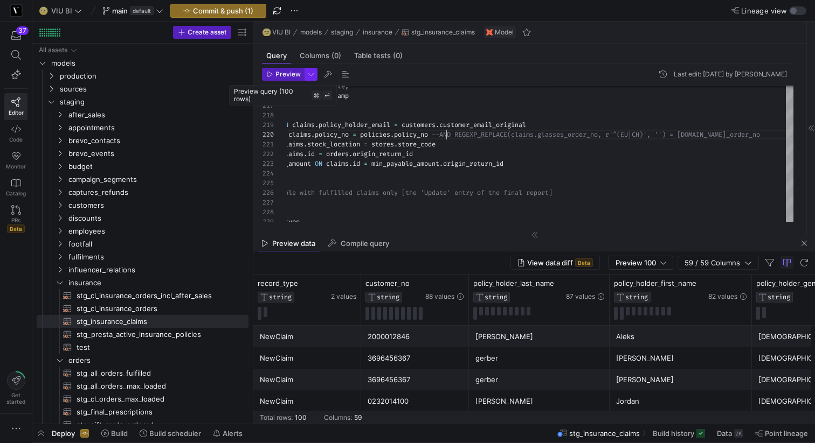
type textarea "orders.number AS reorder_order_no, -- for new claims the re-order status is alw…"
click at [308, 73] on span "button" at bounding box center [311, 74] width 12 height 12
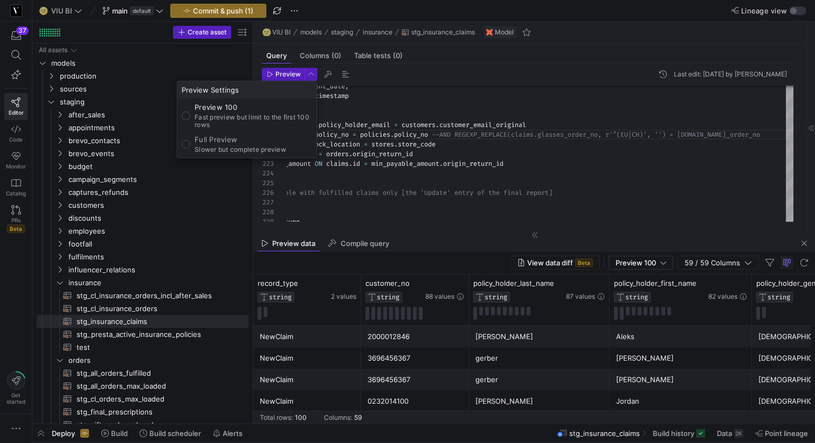
click at [218, 145] on div "Full Preview Slower but complete preview" at bounding box center [241, 144] width 92 height 18
click at [190, 145] on input "Full Preview Slower but complete preview" at bounding box center [186, 144] width 9 height 9
radio input "true"
click at [282, 70] on div at bounding box center [407, 221] width 815 height 443
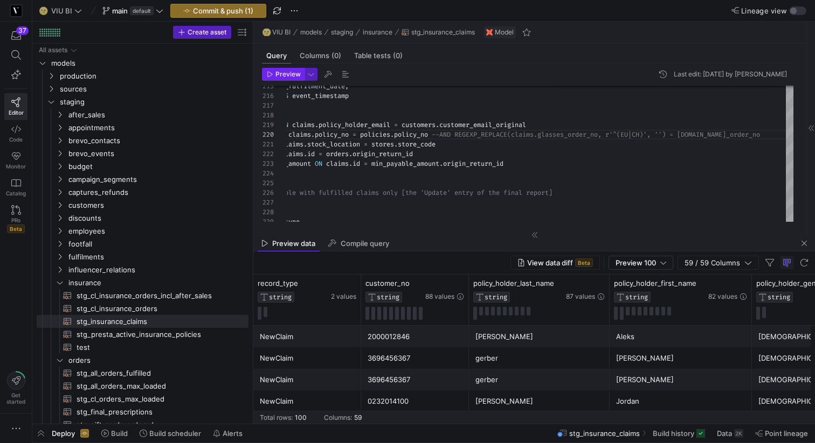
click at [281, 71] on span "Preview" at bounding box center [287, 75] width 25 height 8
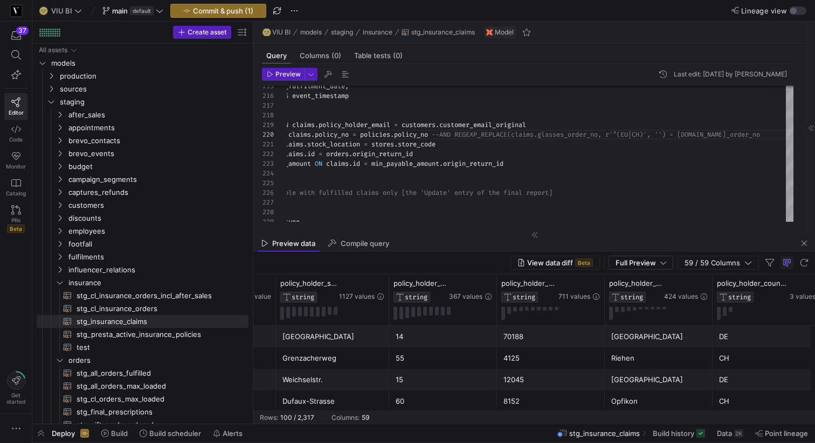
scroll to position [0, 714]
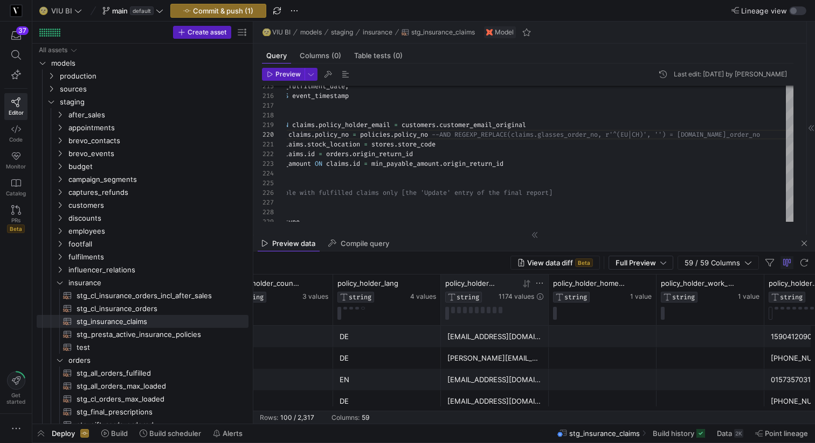
click at [538, 281] on icon at bounding box center [539, 283] width 9 height 9
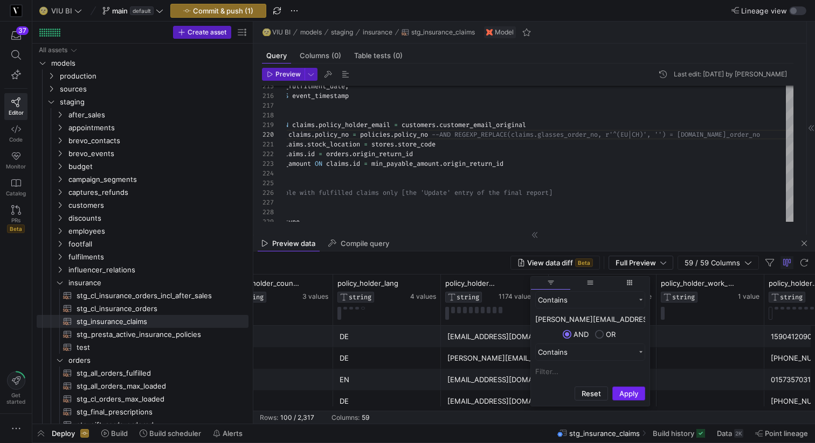
type input "[PERSON_NAME][EMAIL_ADDRESS][DOMAIN_NAME]"
click at [627, 390] on button "Apply" at bounding box center [628, 394] width 33 height 14
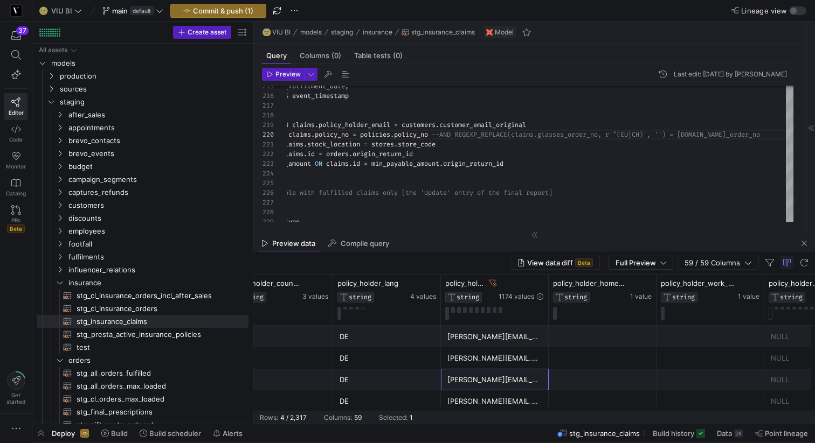
click at [497, 370] on div "[PERSON_NAME][EMAIL_ADDRESS][DOMAIN_NAME]" at bounding box center [494, 380] width 95 height 21
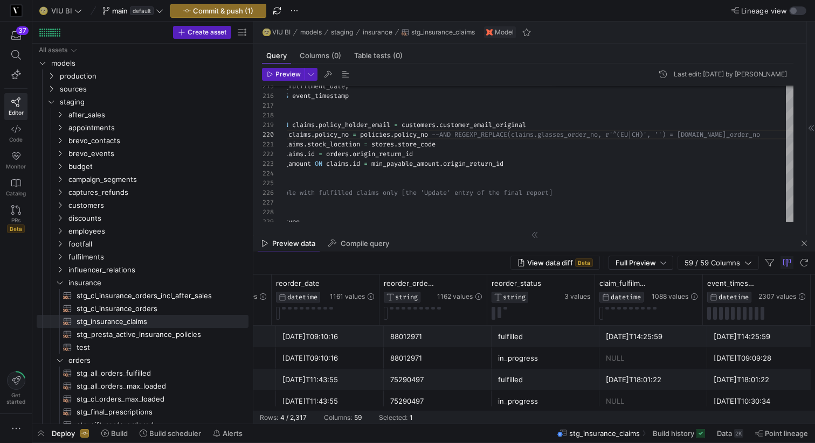
drag, startPoint x: 790, startPoint y: 412, endPoint x: 352, endPoint y: 405, distance: 438.1
click at [352, 405] on mat-sidenav-content "Drag here to set row groups Drag here to set column labels decision STRING 1 va…" at bounding box center [533, 349] width 561 height 149
click at [201, 9] on span "Commit & push (1)" at bounding box center [223, 10] width 60 height 9
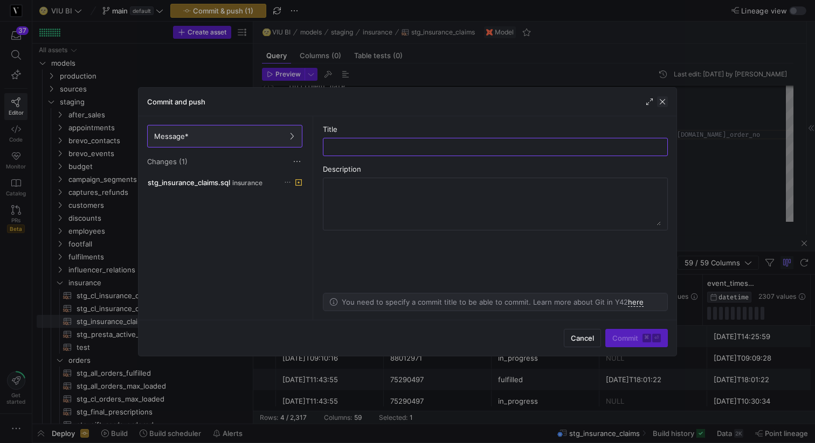
click at [664, 101] on span "button" at bounding box center [662, 101] width 11 height 11
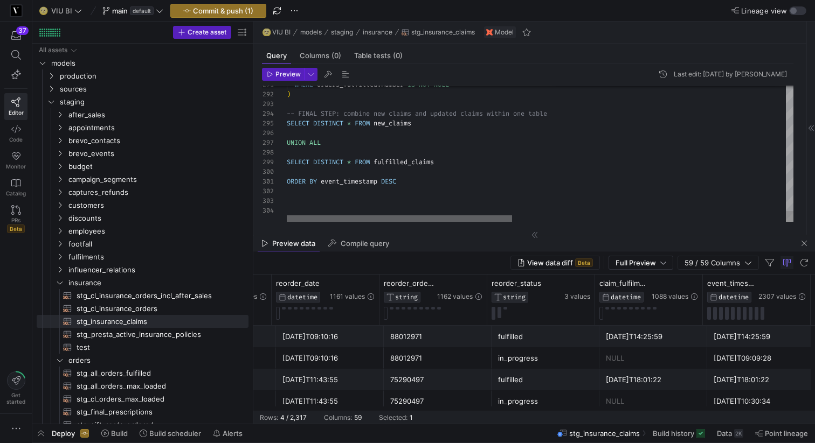
click at [393, 216] on div at bounding box center [399, 219] width 225 height 6
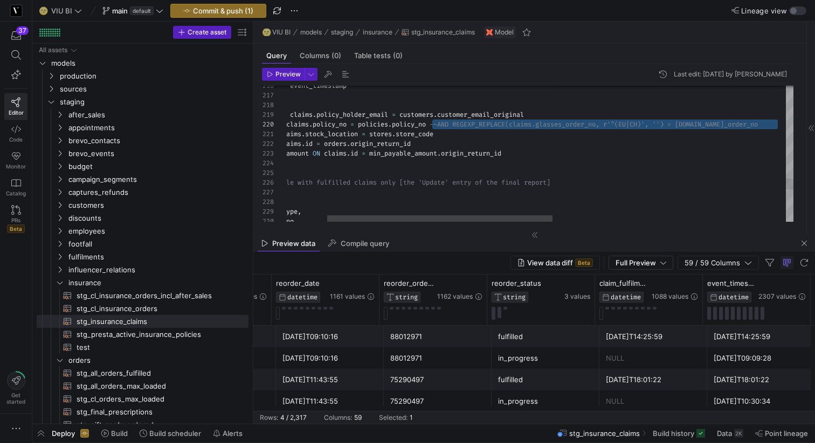
type textarea "orders.number AS reorder_order_no, -- for new claims the re-order status is alw…"
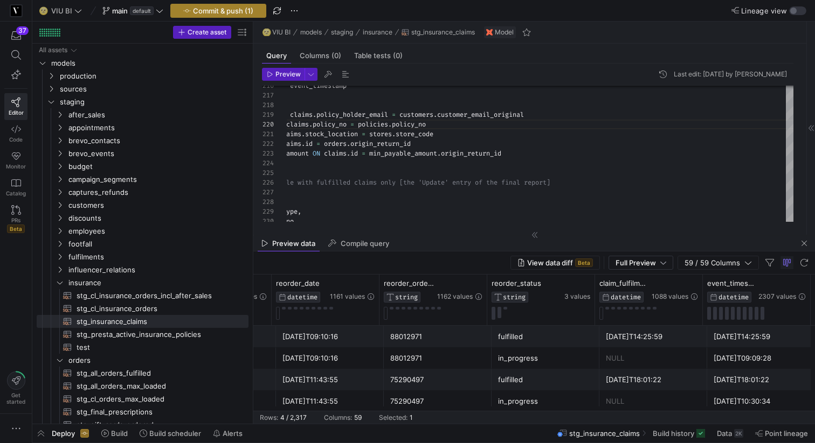
click at [218, 11] on span "Commit & push (1)" at bounding box center [223, 10] width 60 height 9
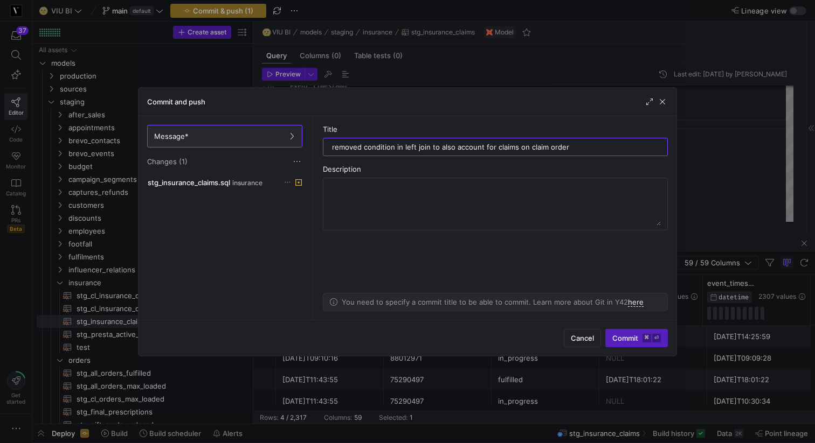
type input "removed condition in left join to also account for claims on claim orders"
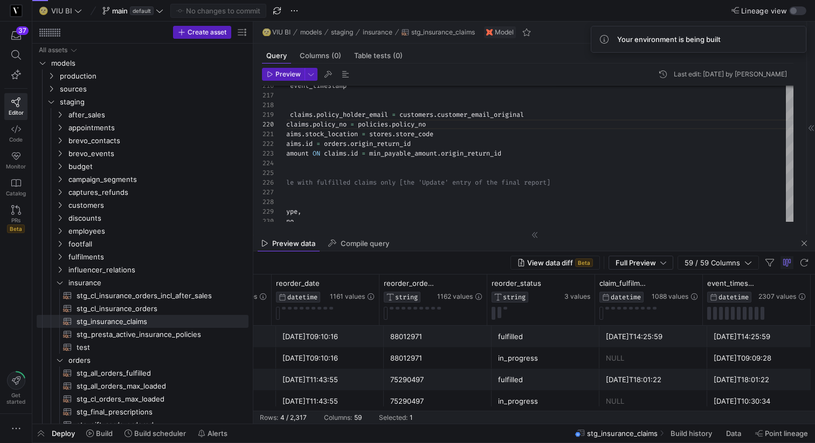
click at [219, 12] on div "No changes to commit" at bounding box center [218, 11] width 96 height 14
click at [99, 437] on span "Build" at bounding box center [104, 433] width 17 height 9
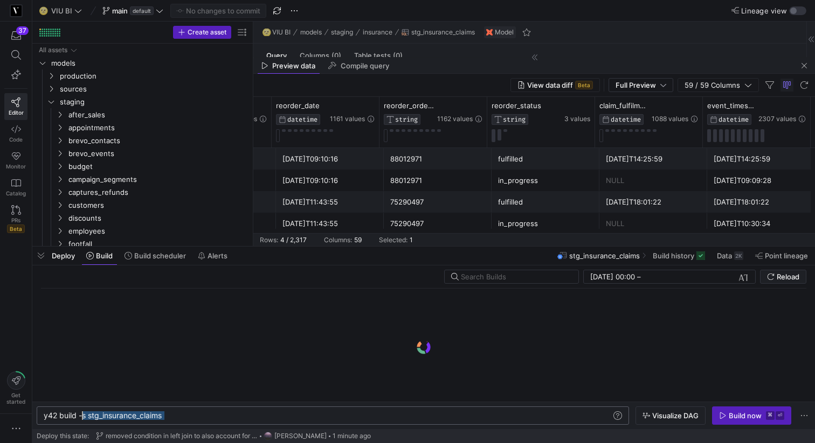
drag, startPoint x: 210, startPoint y: 415, endPoint x: 81, endPoint y: 412, distance: 128.3
click at [81, 412] on div "y42 build -s stg_insurance_claims" at bounding box center [327, 416] width 567 height 9
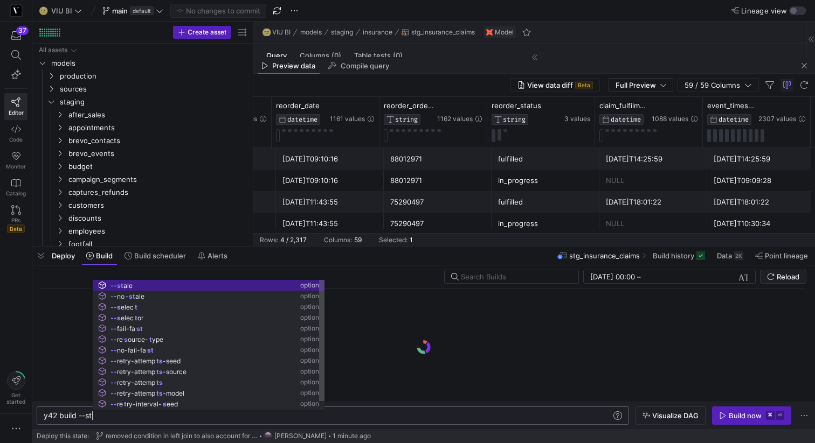
scroll to position [0, 59]
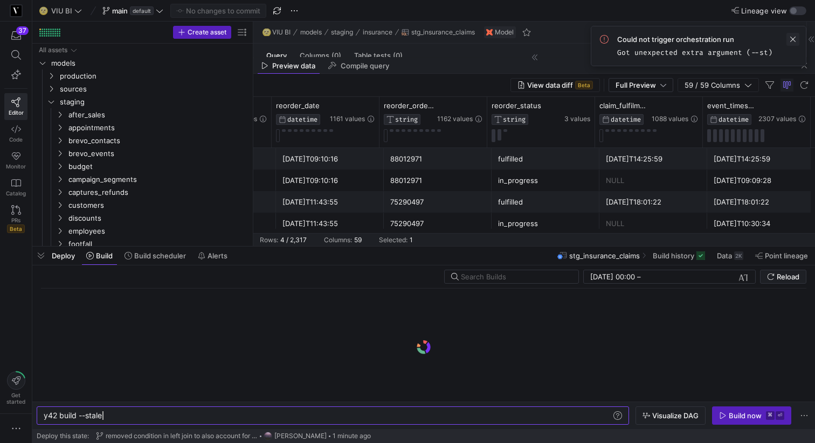
type textarea "y42 build --stale"
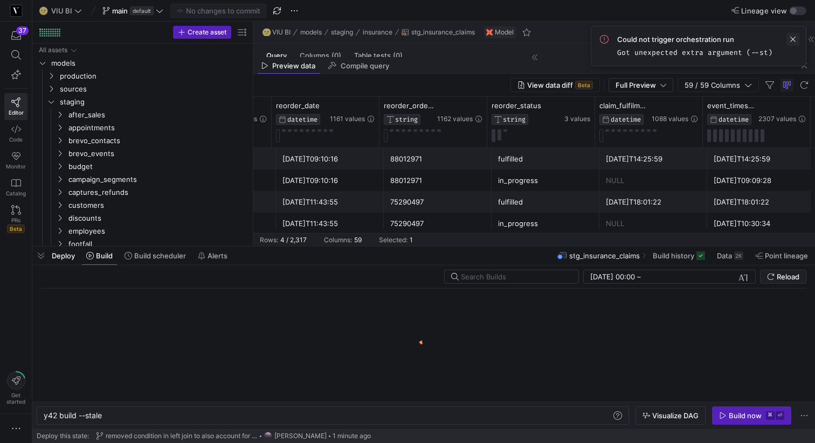
click at [793, 37] on span at bounding box center [792, 39] width 13 height 13
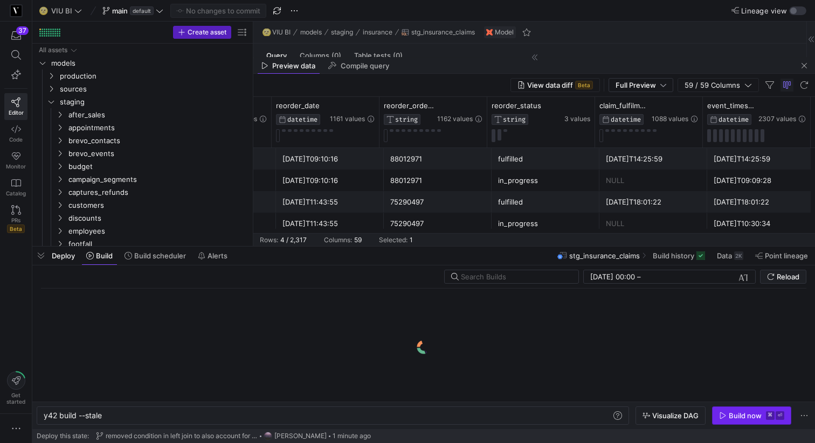
click at [737, 415] on div "Build now" at bounding box center [744, 416] width 33 height 9
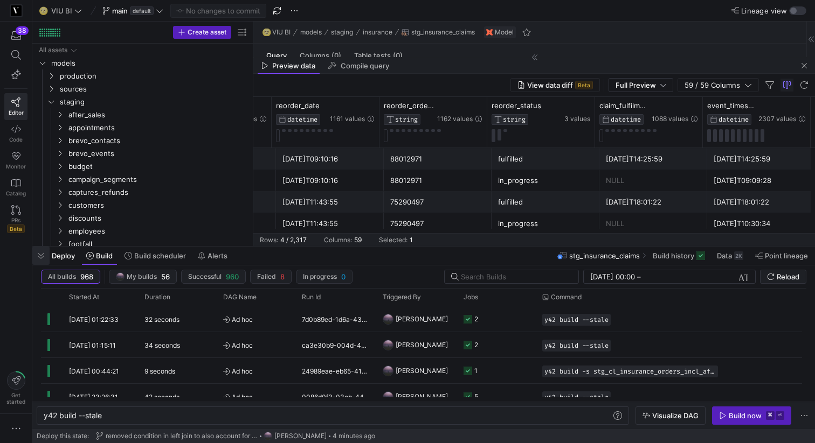
click at [43, 259] on span "button" at bounding box center [40, 256] width 17 height 18
